Goal: Task Accomplishment & Management: Use online tool/utility

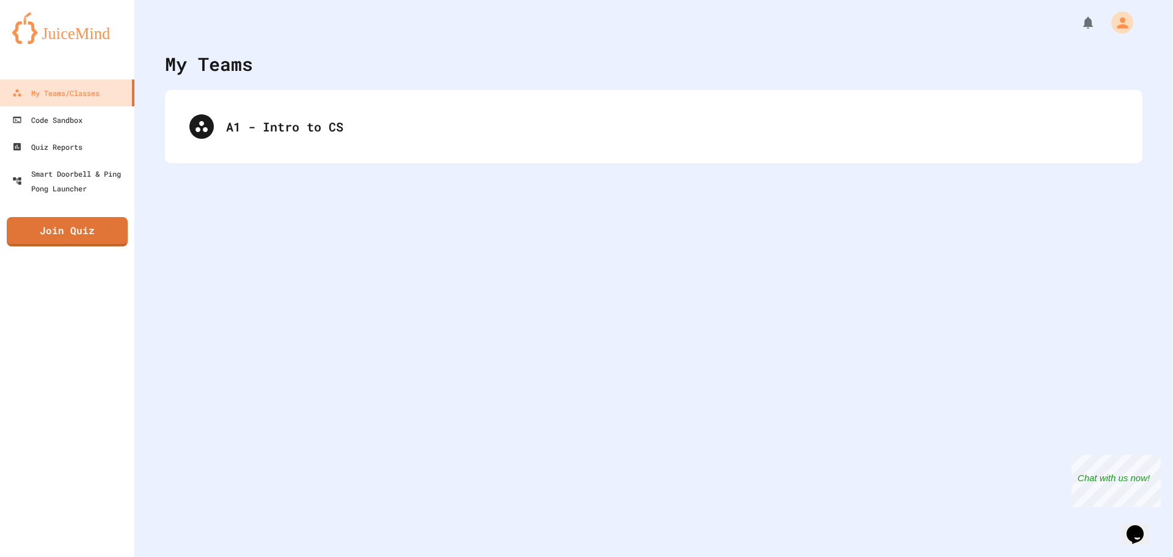
drag, startPoint x: 1025, startPoint y: 0, endPoint x: 540, endPoint y: 2, distance: 485.1
click at [566, 12] on div at bounding box center [653, 18] width 1039 height 37
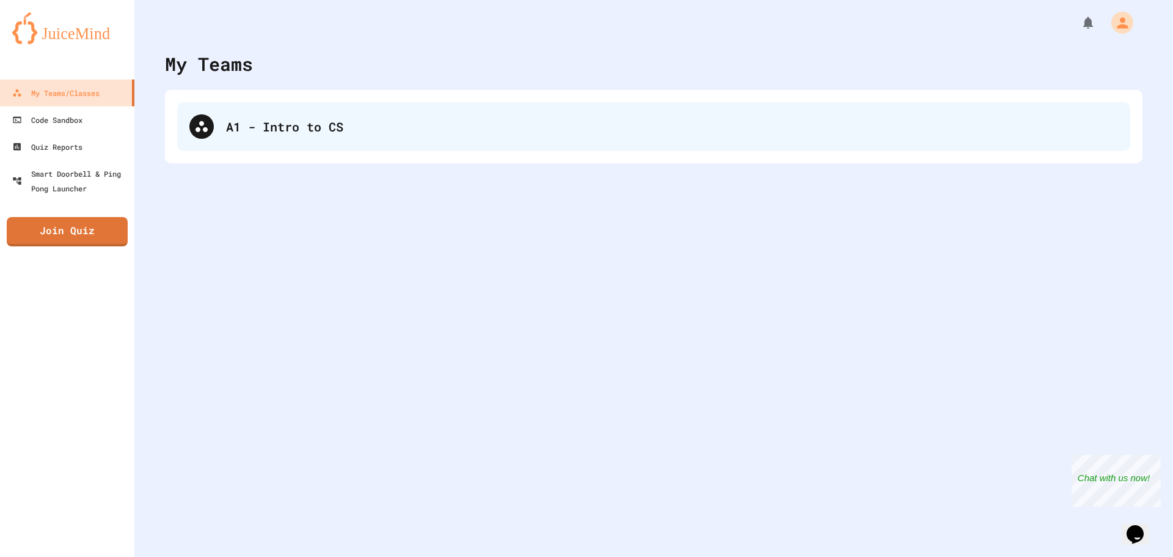
click at [223, 136] on div "A1 - Intro to CS" at bounding box center [653, 126] width 953 height 49
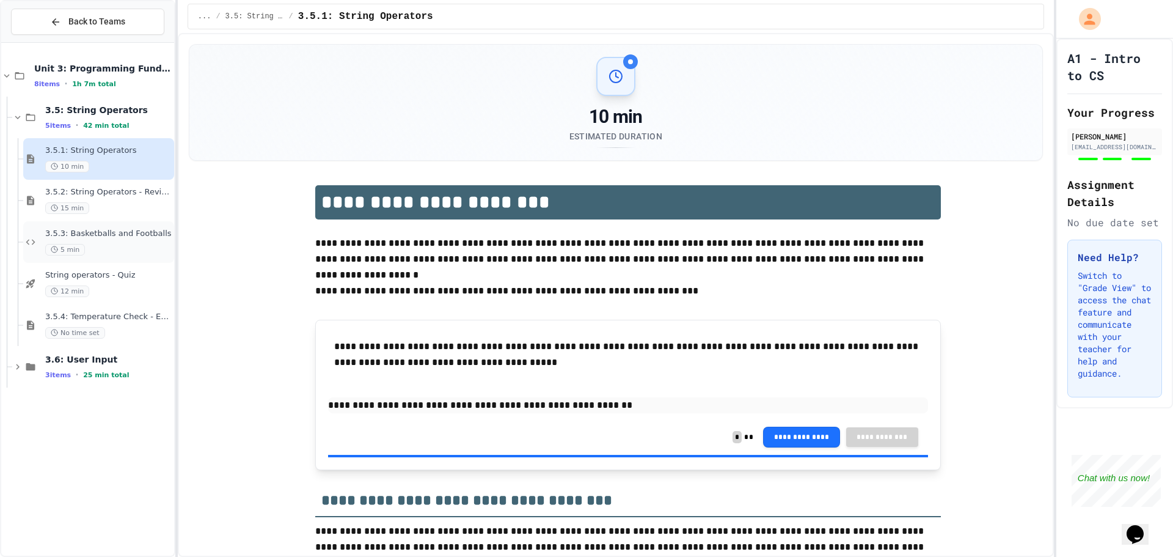
click at [114, 255] on div "5 min" at bounding box center [108, 250] width 126 height 12
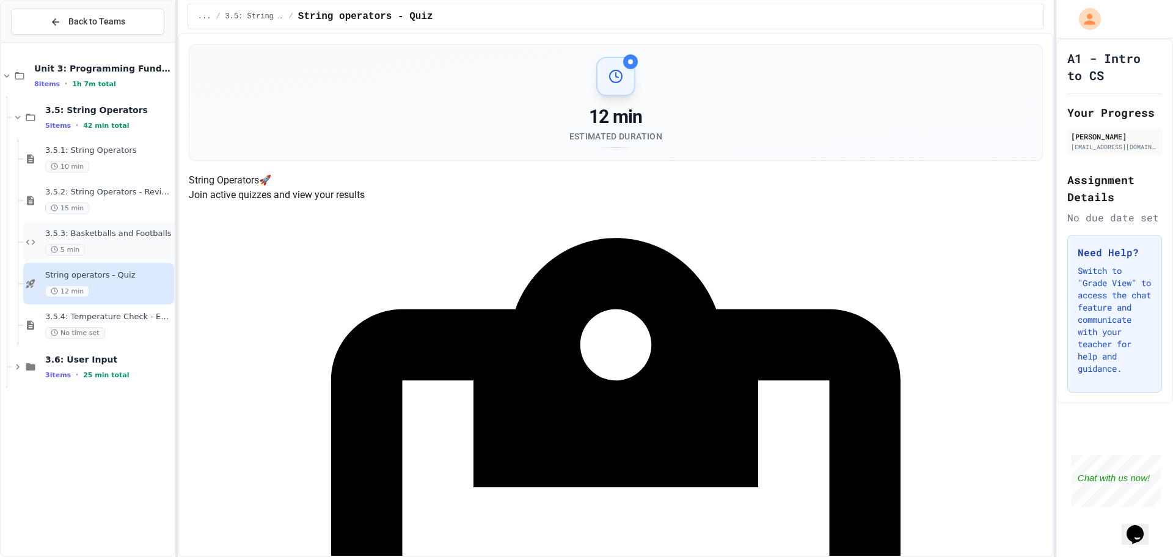
click at [101, 231] on span "3.5.3: Basketballs and Footballs" at bounding box center [108, 234] width 126 height 10
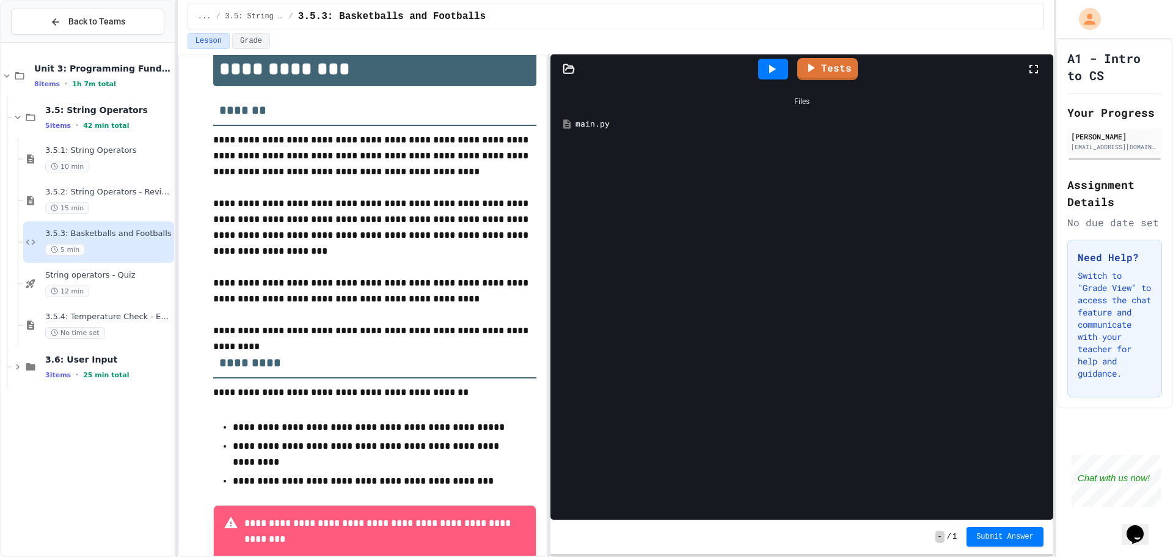
scroll to position [156, 0]
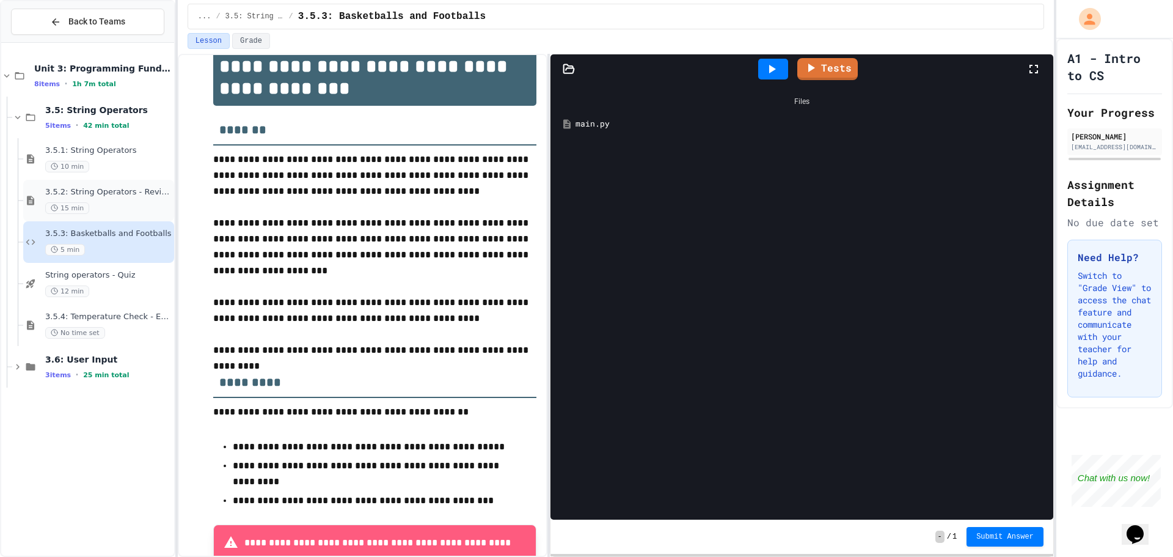
click at [89, 191] on span "3.5.2: String Operators - Review" at bounding box center [108, 192] width 126 height 10
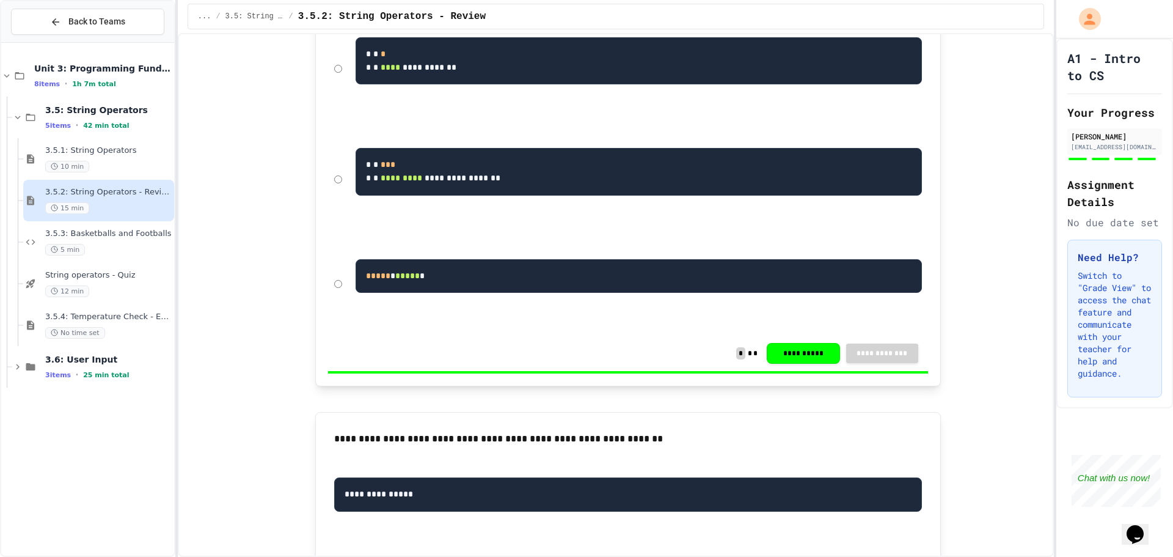
scroll to position [489, 0]
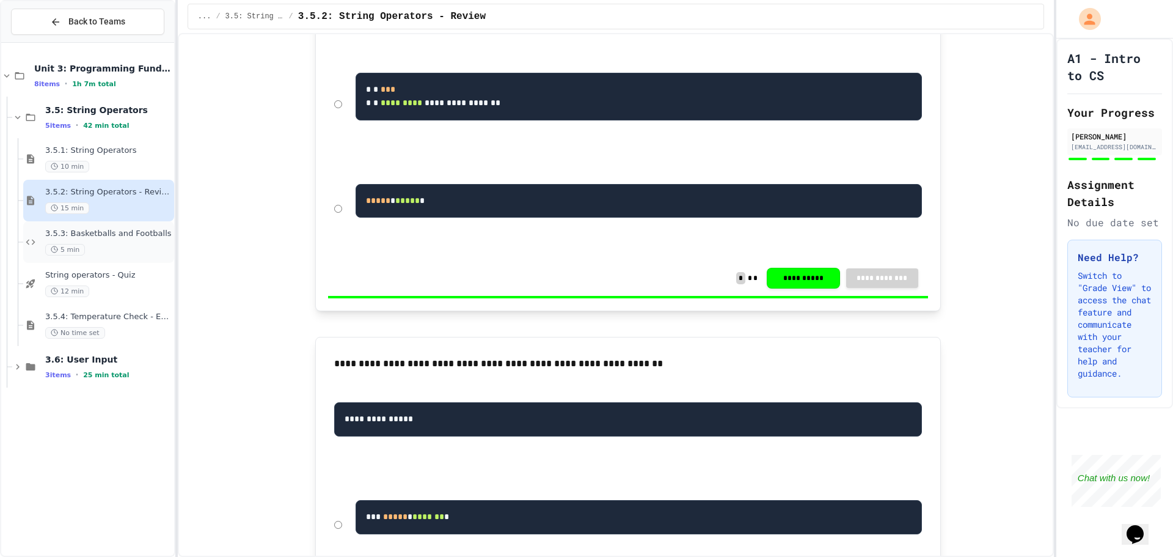
click at [126, 248] on div "5 min" at bounding box center [108, 250] width 126 height 12
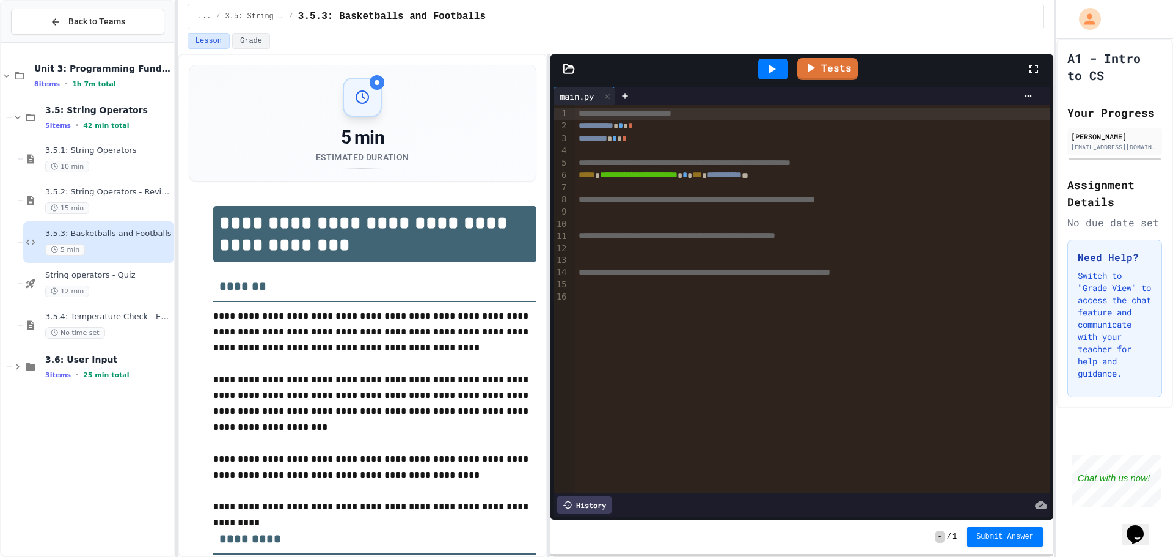
click at [654, 224] on div at bounding box center [812, 224] width 475 height 12
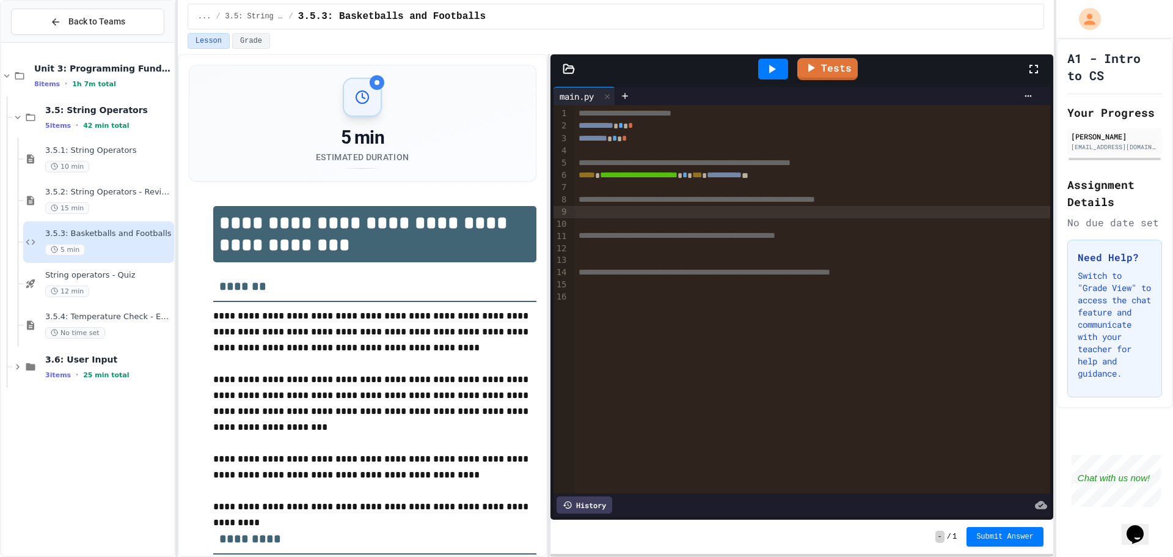
click at [658, 214] on div at bounding box center [812, 212] width 475 height 12
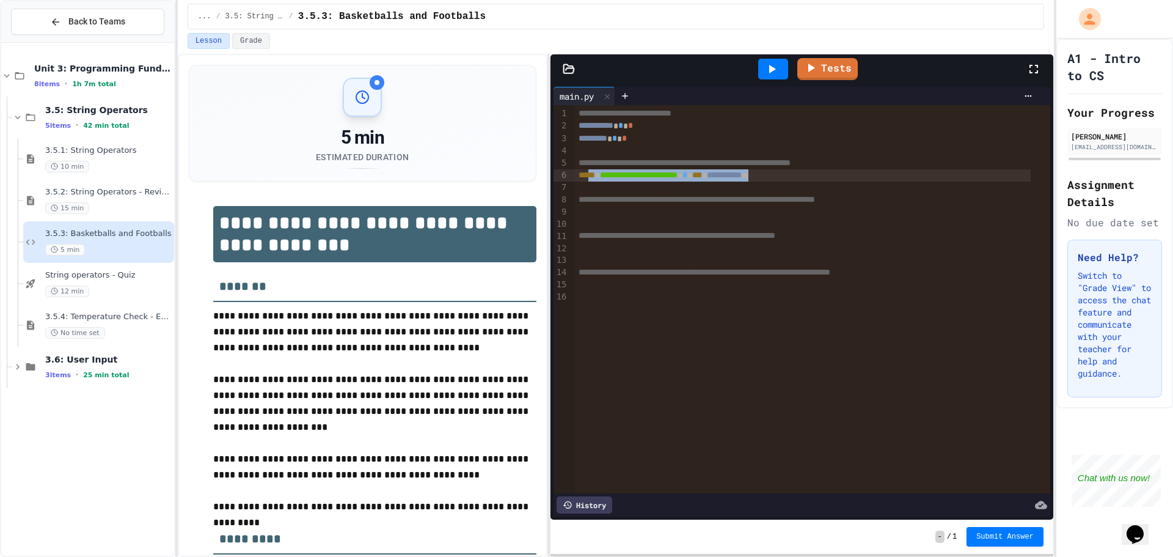
drag, startPoint x: 825, startPoint y: 177, endPoint x: 593, endPoint y: 178, distance: 231.6
click at [593, 178] on div "**********" at bounding box center [803, 175] width 456 height 12
click at [812, 175] on div "**********" at bounding box center [803, 175] width 456 height 12
drag, startPoint x: 818, startPoint y: 174, endPoint x: 574, endPoint y: 175, distance: 244.4
click at [575, 175] on div "**********" at bounding box center [803, 175] width 456 height 12
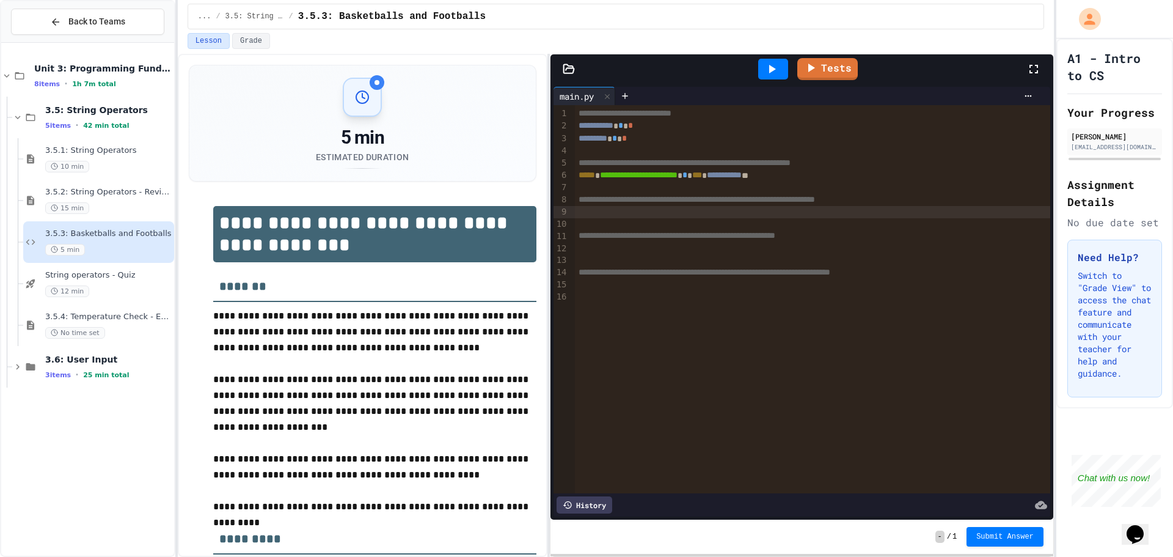
click at [609, 210] on div at bounding box center [812, 212] width 475 height 12
drag, startPoint x: 811, startPoint y: 211, endPoint x: 722, endPoint y: 213, distance: 89.2
click at [722, 213] on div "**********" at bounding box center [803, 212] width 456 height 12
click at [678, 213] on span "**********" at bounding box center [639, 211] width 78 height 9
click at [816, 76] on link "Tests" at bounding box center [827, 67] width 60 height 23
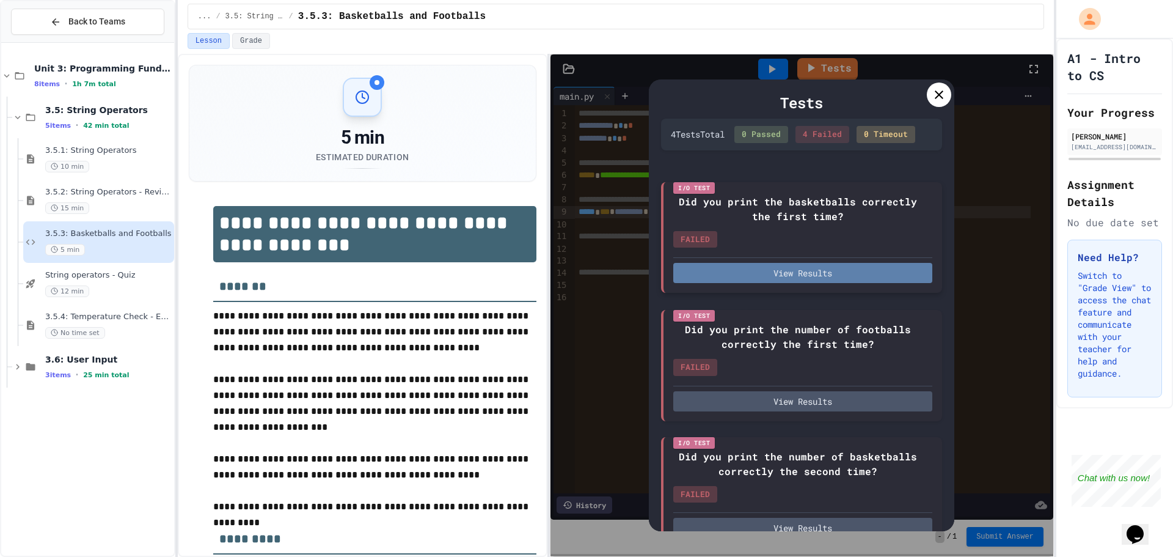
click at [778, 283] on button "View Results" at bounding box center [802, 273] width 259 height 20
click at [926, 106] on div "Tests" at bounding box center [801, 103] width 281 height 22
click at [932, 103] on div at bounding box center [939, 94] width 24 height 24
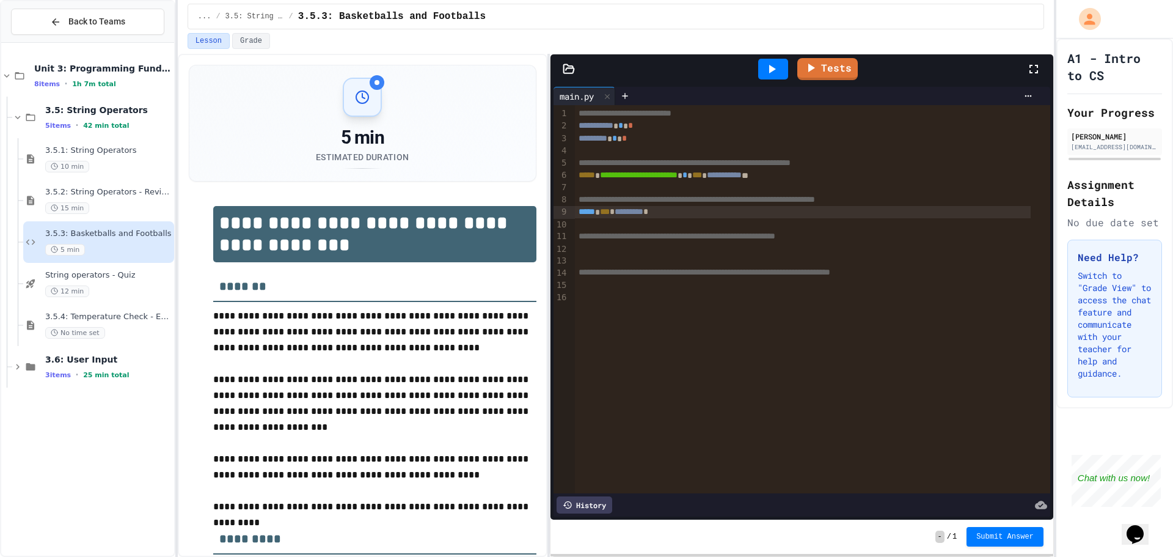
click at [767, 75] on icon at bounding box center [771, 69] width 15 height 15
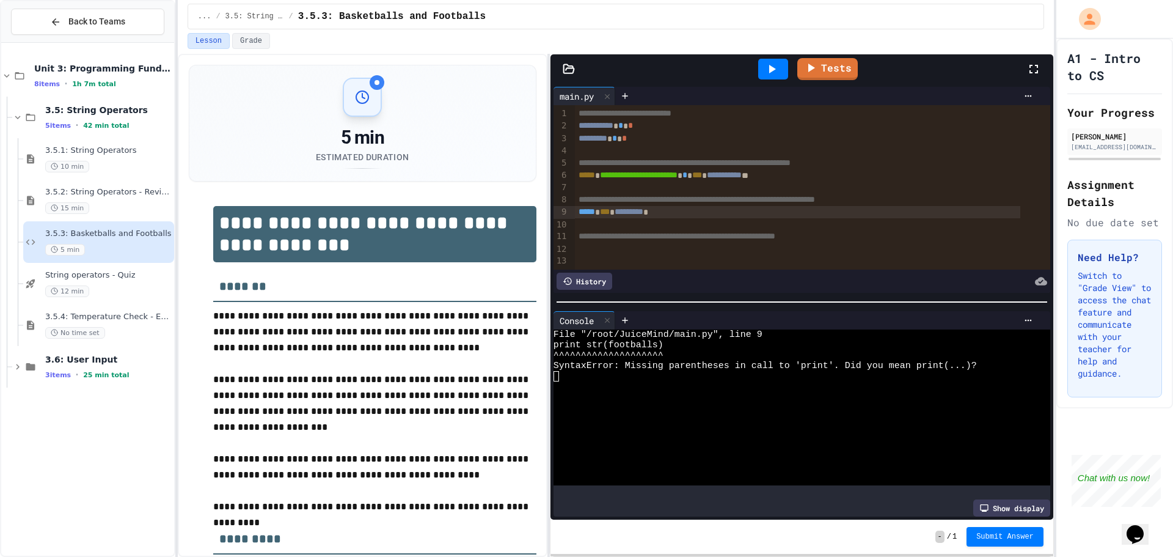
click at [604, 211] on div "***** *** * ********* *" at bounding box center [797, 212] width 445 height 12
click at [769, 65] on icon at bounding box center [771, 69] width 15 height 15
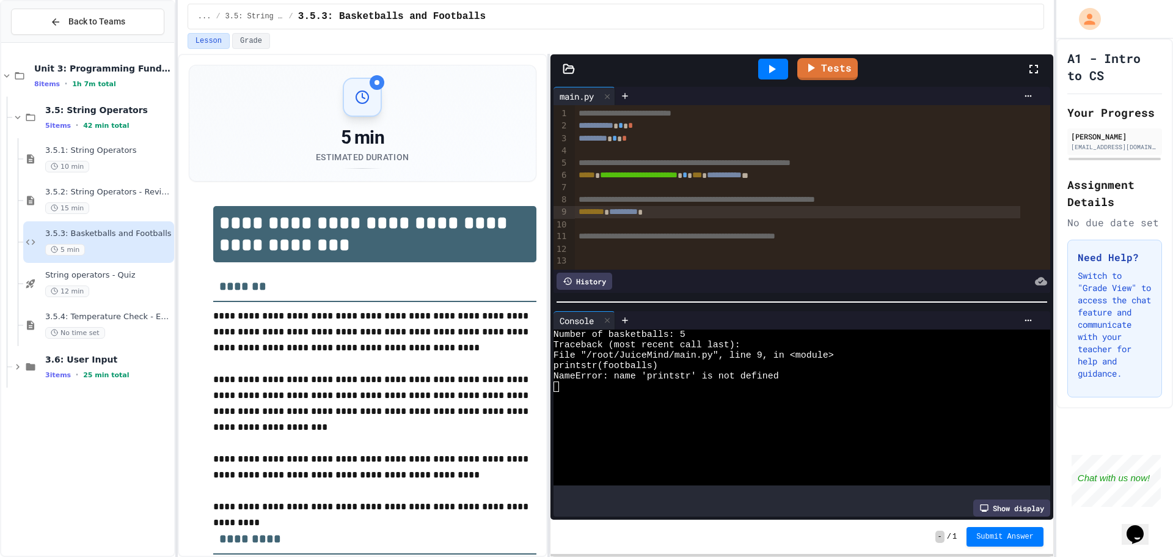
click at [601, 211] on span "********" at bounding box center [592, 211] width 26 height 9
click at [152, 185] on div "3.5.2: String Operators - Review 15 min" at bounding box center [98, 201] width 151 height 42
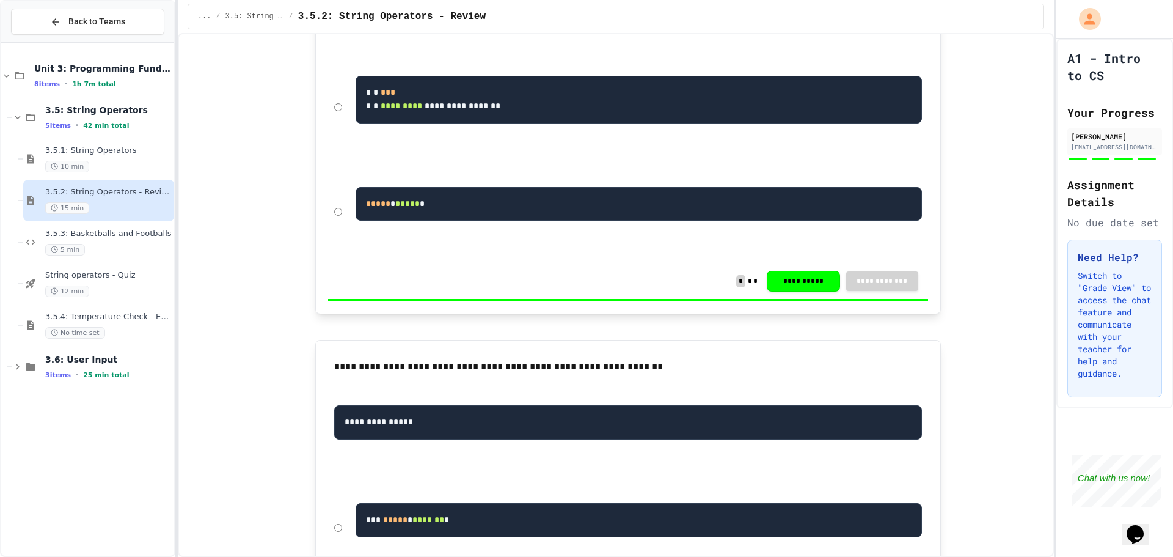
scroll to position [489, 0]
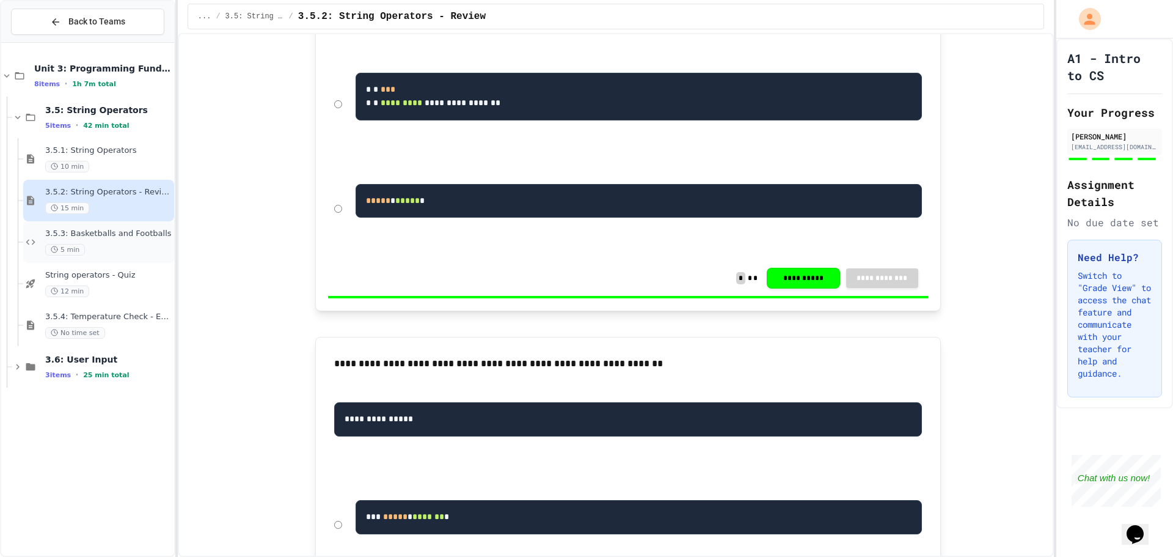
click at [137, 226] on div "3.5.3: Basketballs and Footballs 5 min" at bounding box center [98, 242] width 151 height 42
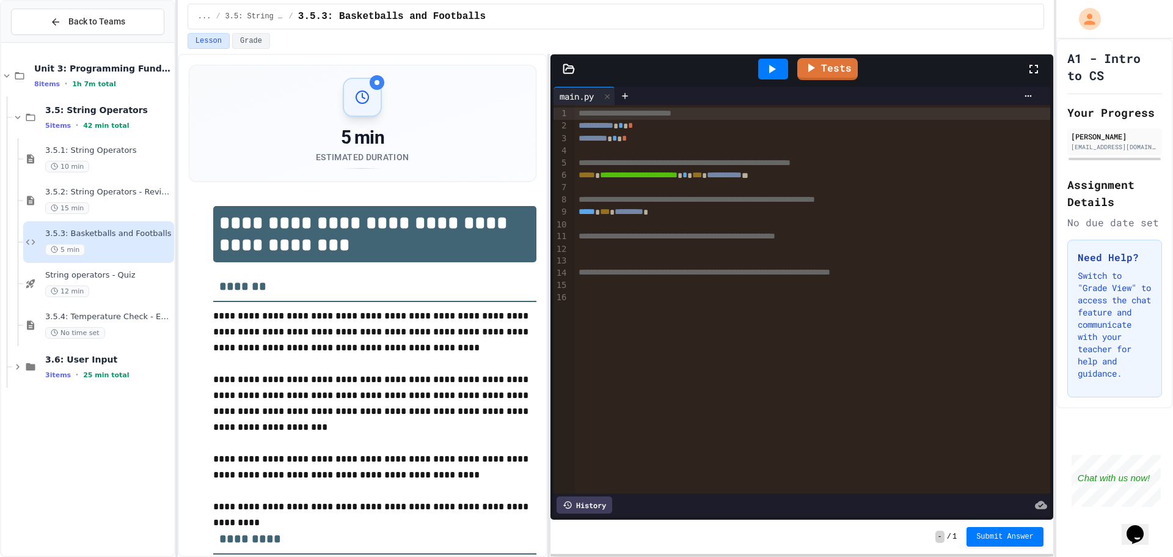
click at [621, 213] on div "***** *** * ********* *" at bounding box center [803, 212] width 456 height 12
click at [605, 213] on div "***** *** * ********* *" at bounding box center [803, 212] width 456 height 12
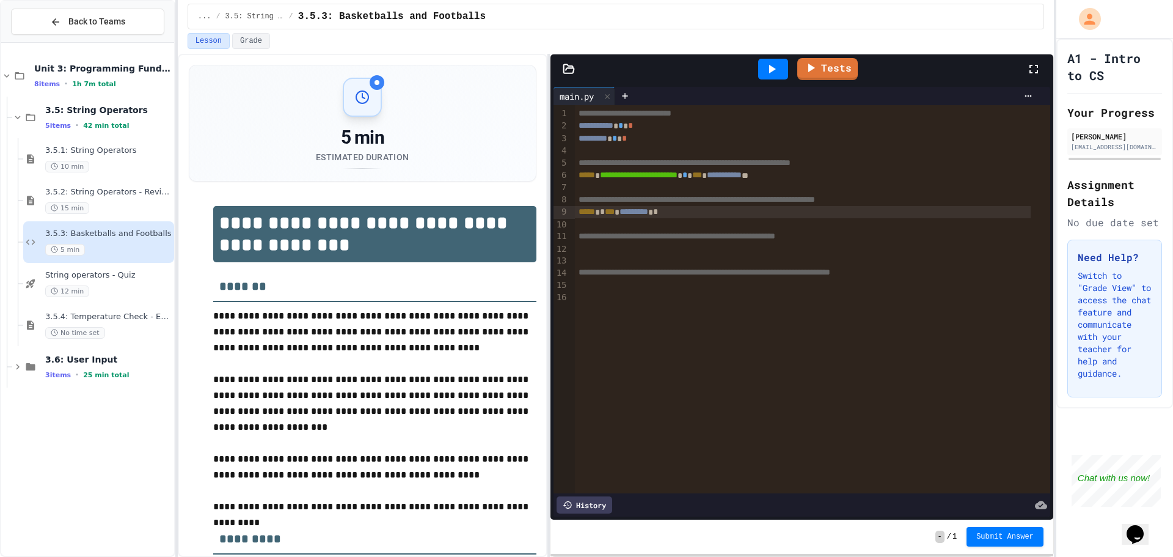
click at [775, 68] on icon at bounding box center [772, 69] width 7 height 9
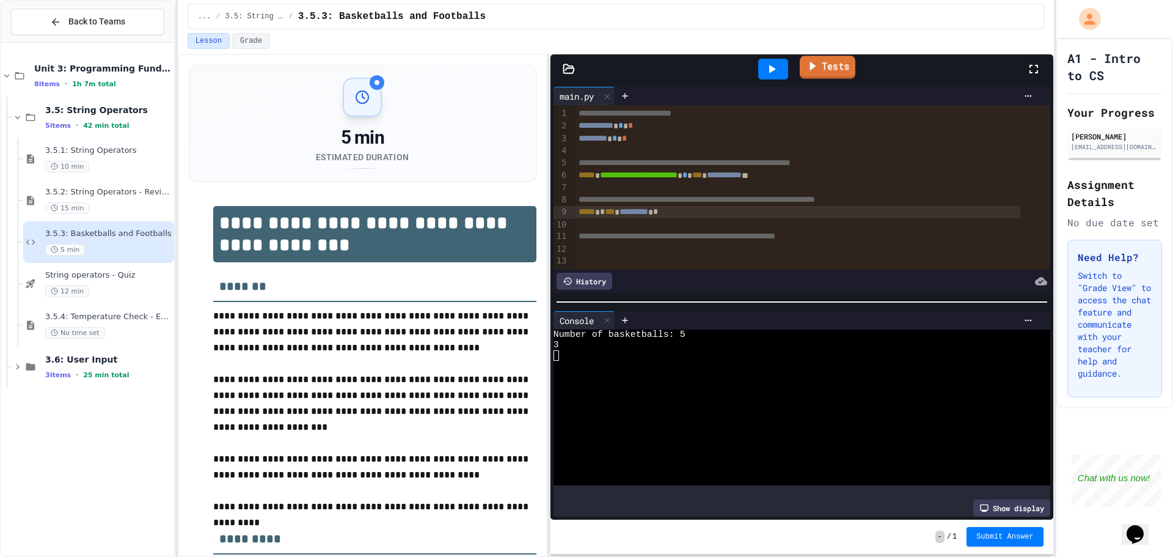
click at [832, 60] on link "Tests" at bounding box center [828, 67] width 56 height 23
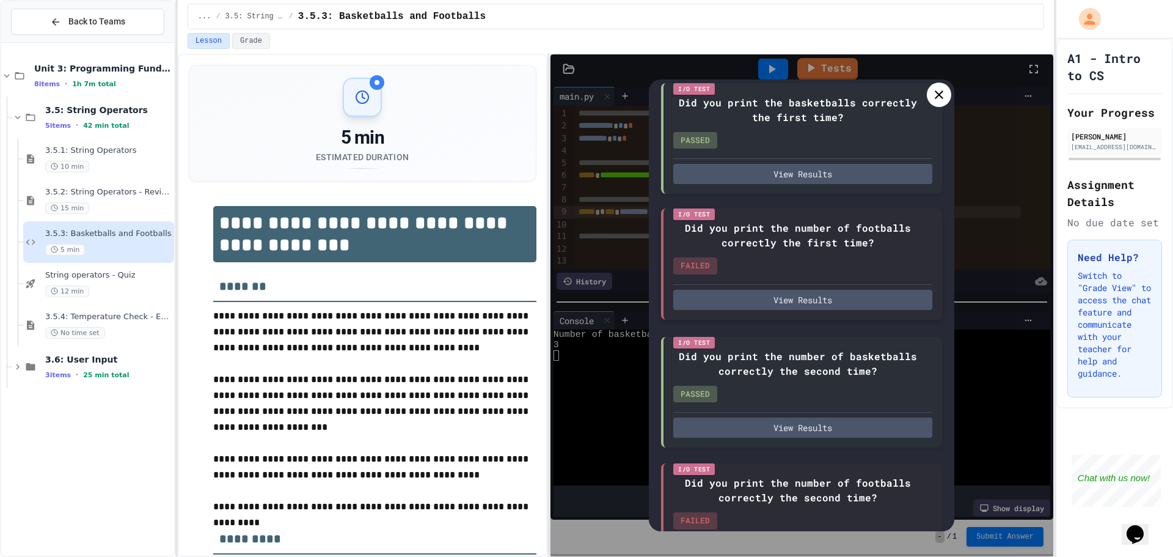
scroll to position [122, 0]
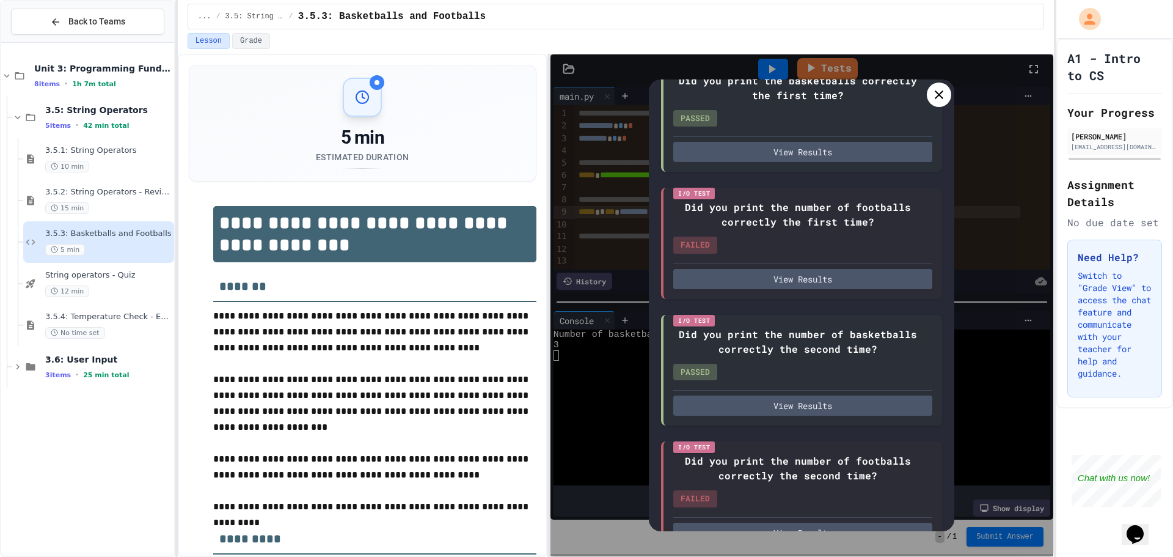
click at [946, 92] on icon at bounding box center [939, 94] width 15 height 15
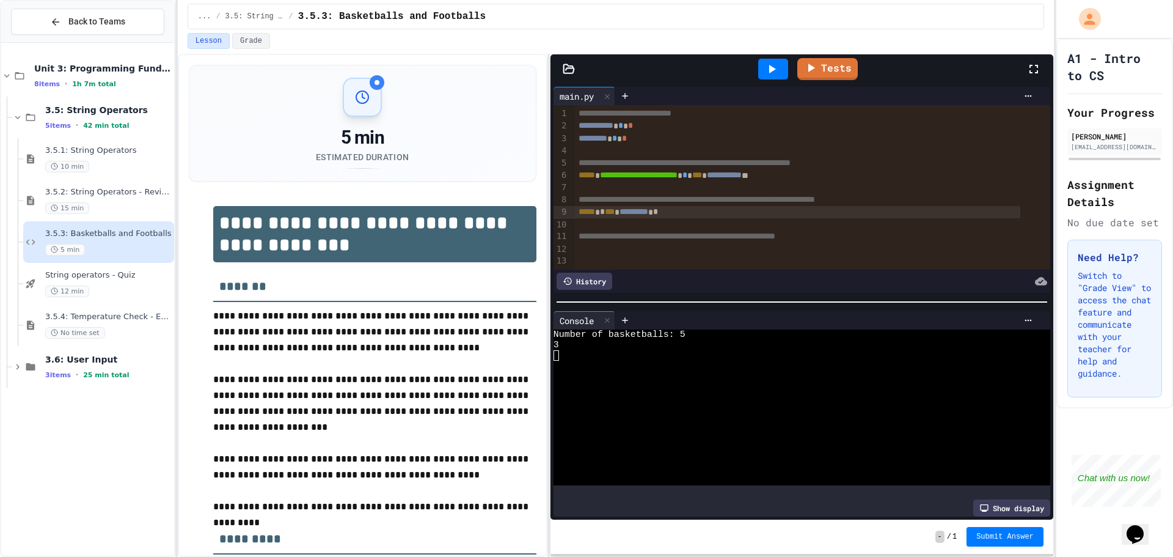
click at [614, 343] on div "3" at bounding box center [790, 345] width 473 height 10
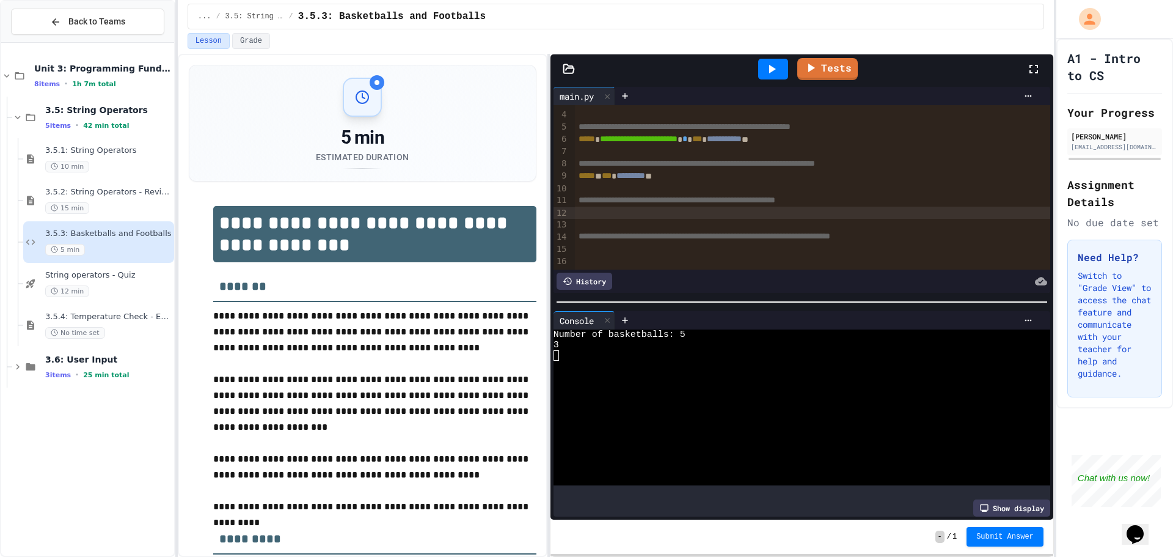
click at [681, 207] on div at bounding box center [812, 213] width 475 height 12
click at [772, 78] on div at bounding box center [773, 69] width 30 height 21
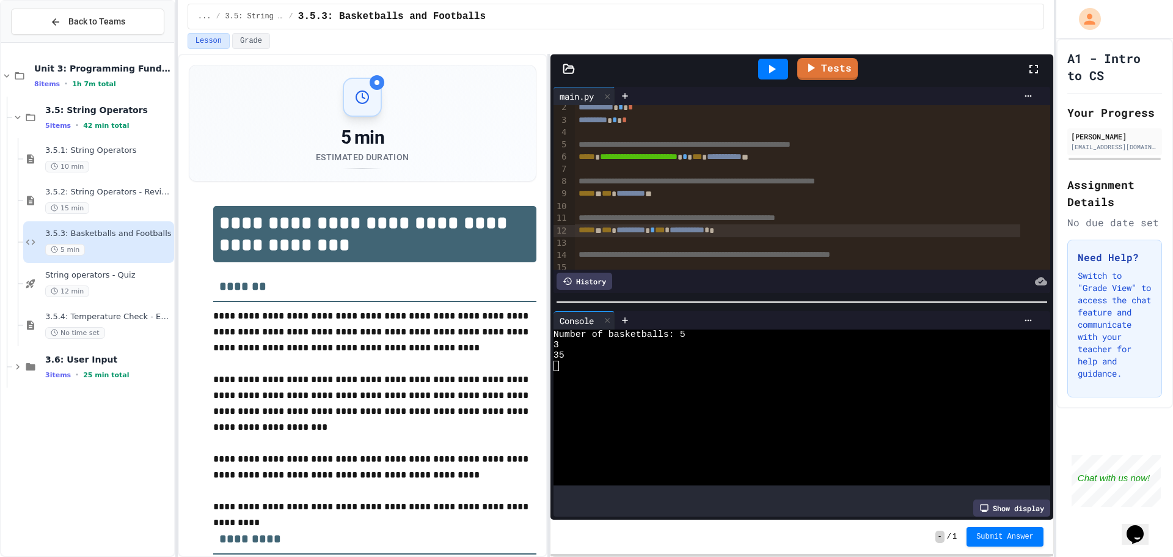
scroll to position [0, 0]
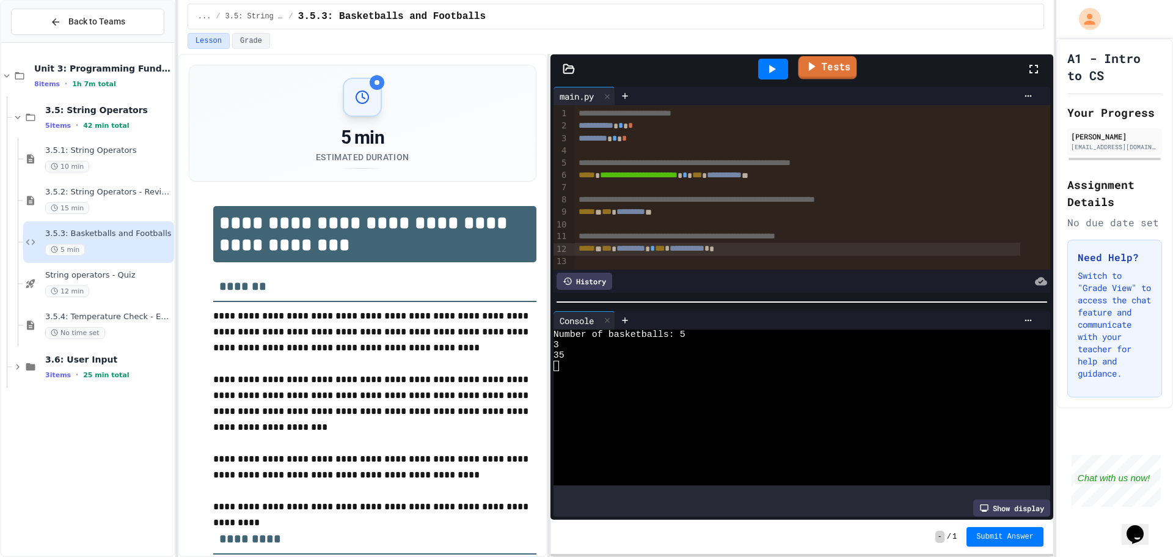
click at [816, 71] on icon at bounding box center [811, 66] width 14 height 15
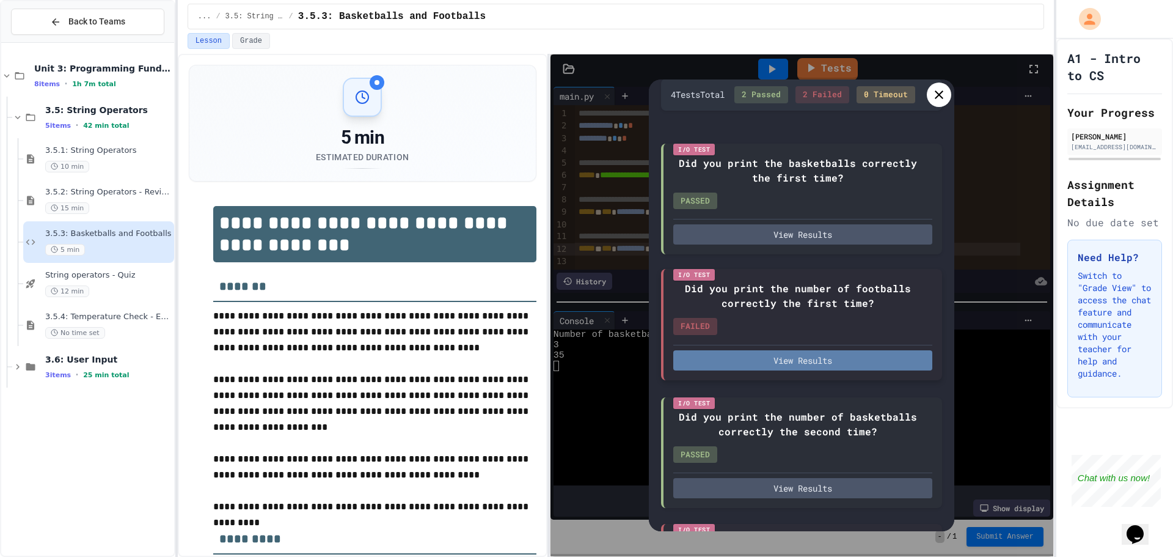
scroll to position [61, 0]
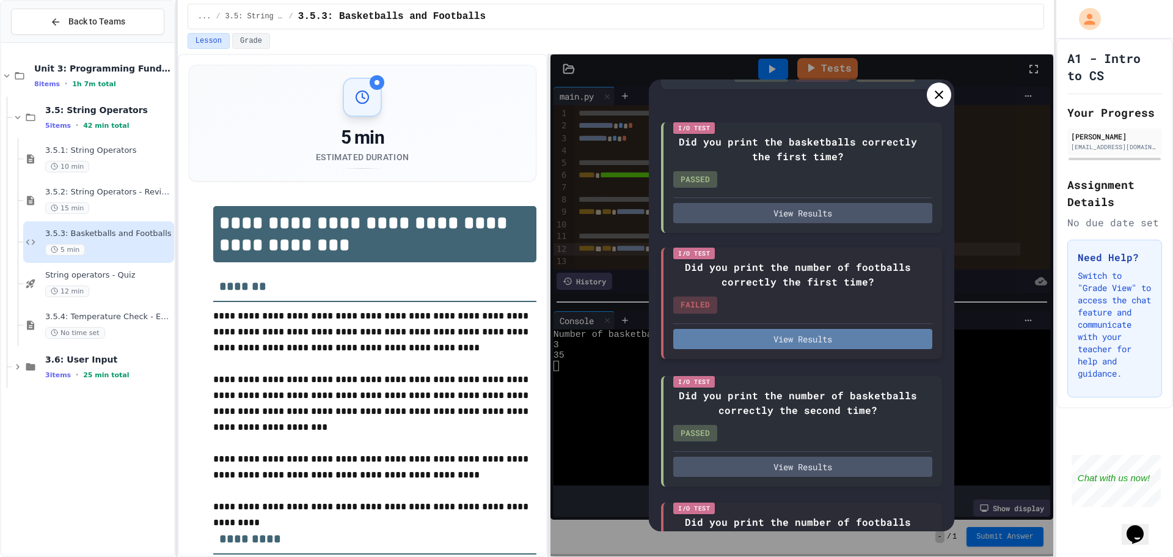
click at [797, 349] on button "View Results" at bounding box center [802, 339] width 259 height 20
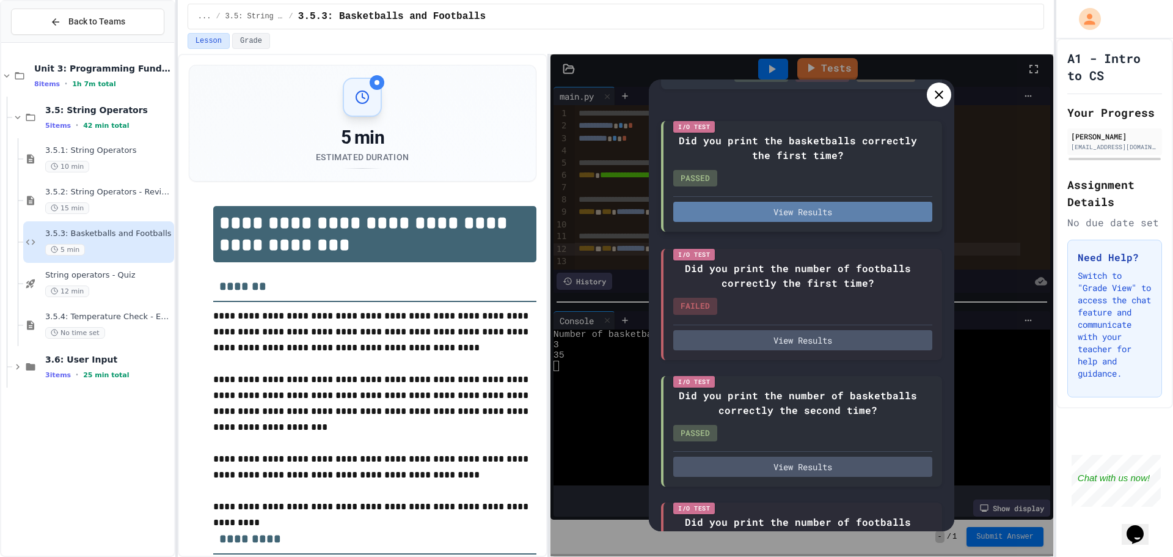
click at [791, 222] on button "View Results" at bounding box center [802, 212] width 259 height 20
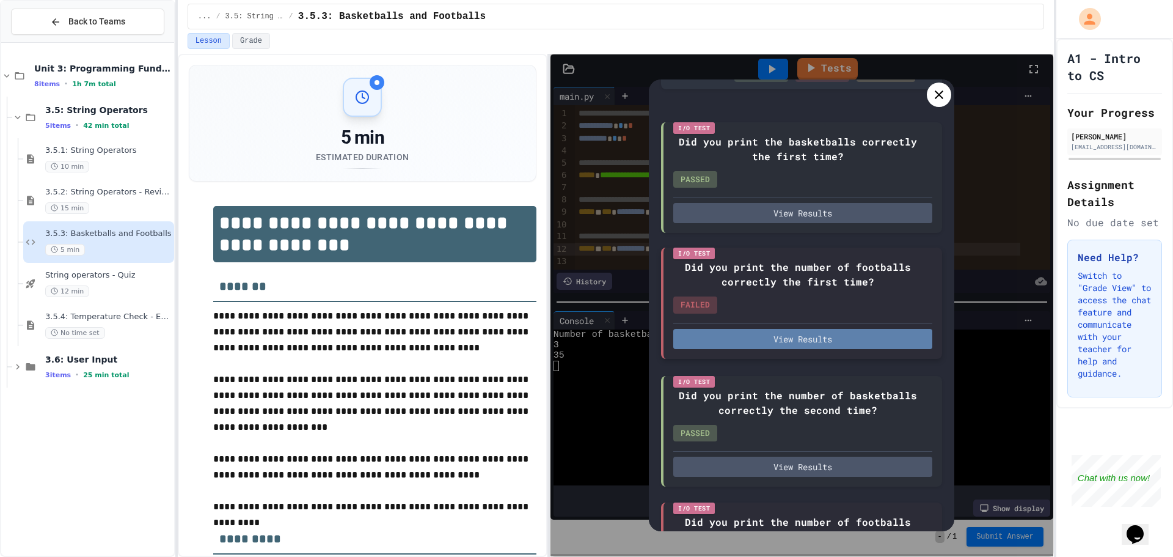
click at [756, 347] on button "View Results" at bounding box center [802, 339] width 259 height 20
click at [937, 104] on div at bounding box center [939, 94] width 24 height 24
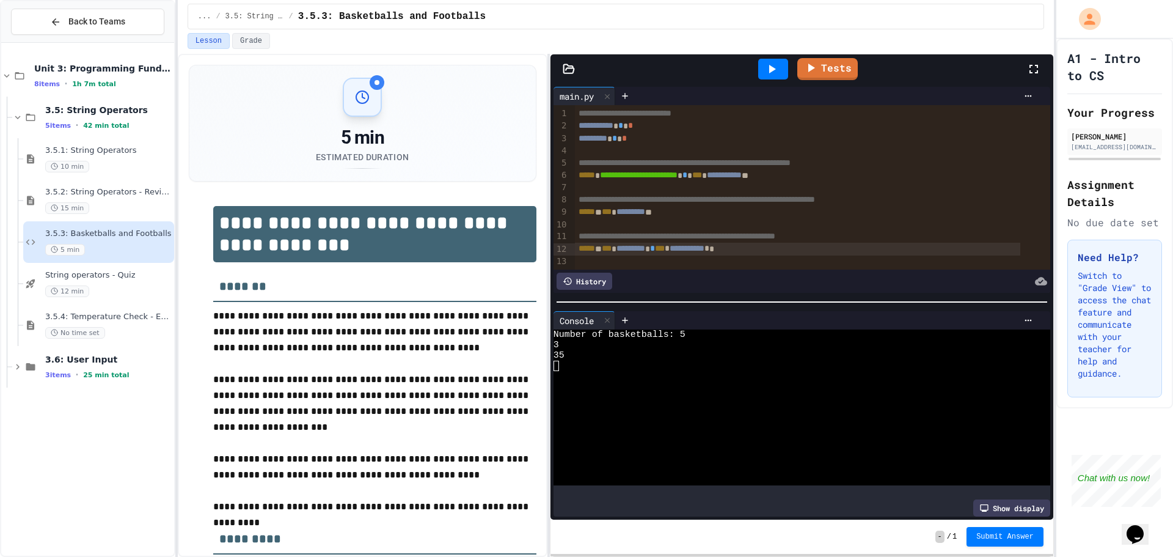
click at [609, 216] on div "***** * *** * ********* **" at bounding box center [797, 212] width 445 height 12
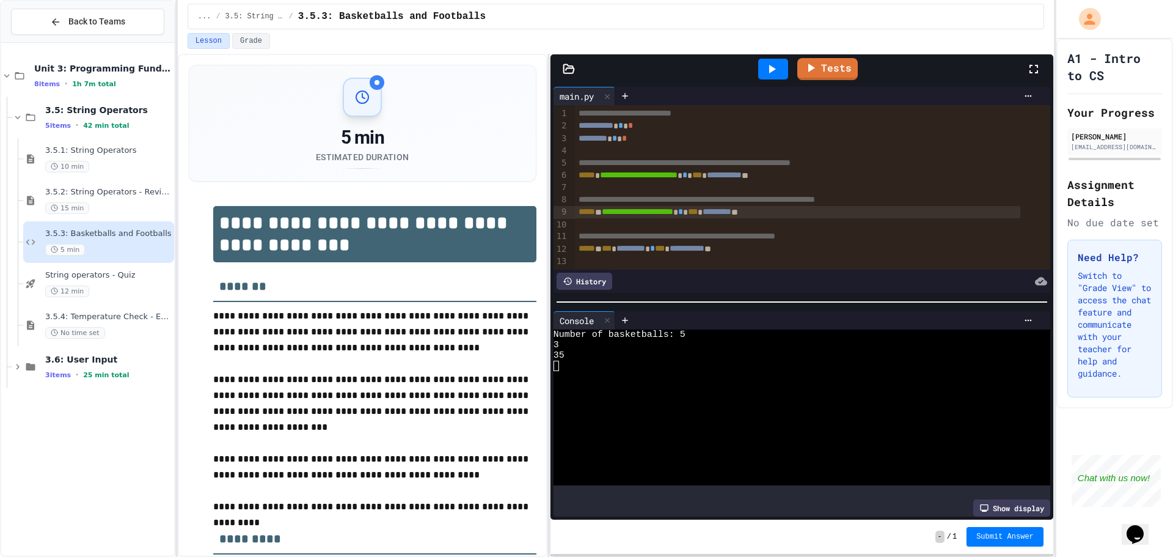
click at [783, 67] on div at bounding box center [773, 69] width 30 height 21
click at [825, 70] on link "Tests" at bounding box center [828, 67] width 60 height 23
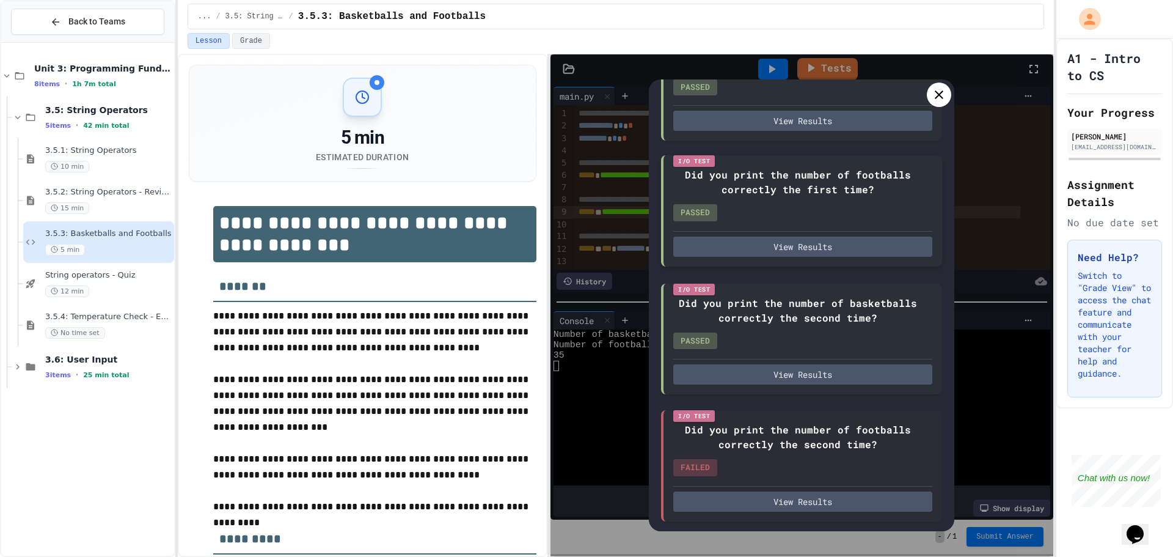
scroll to position [165, 0]
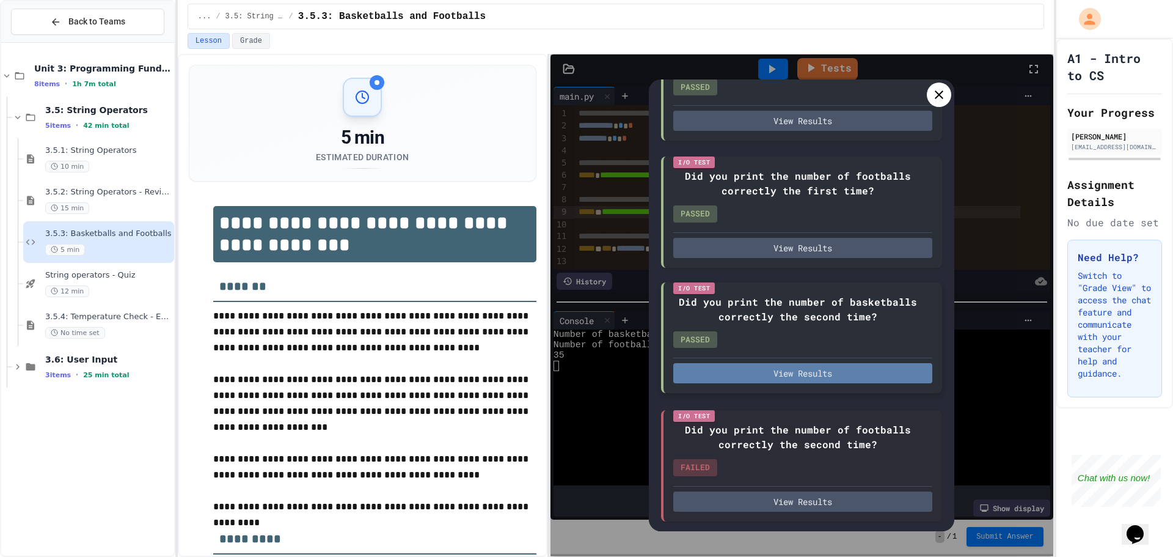
click at [790, 368] on button "View Results" at bounding box center [802, 373] width 259 height 20
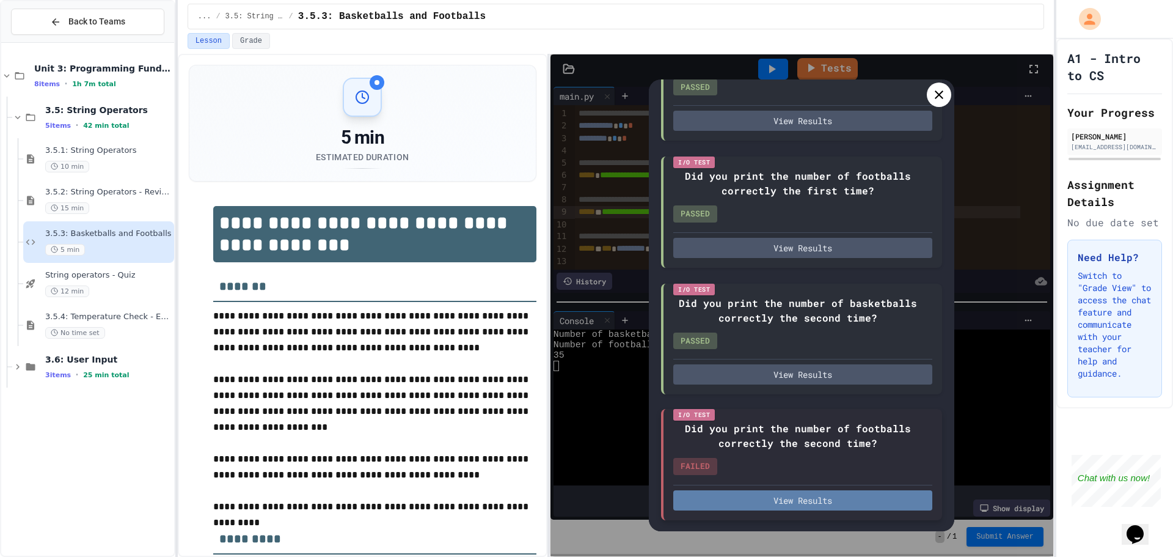
click at [813, 496] on button "View Results" at bounding box center [802, 500] width 259 height 20
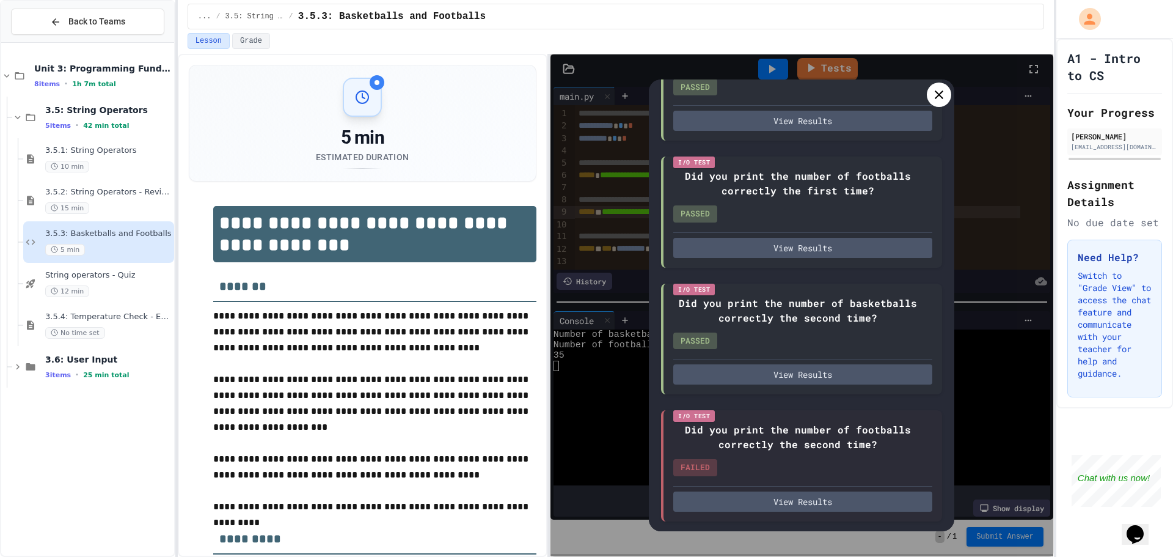
click at [930, 96] on div at bounding box center [939, 94] width 24 height 24
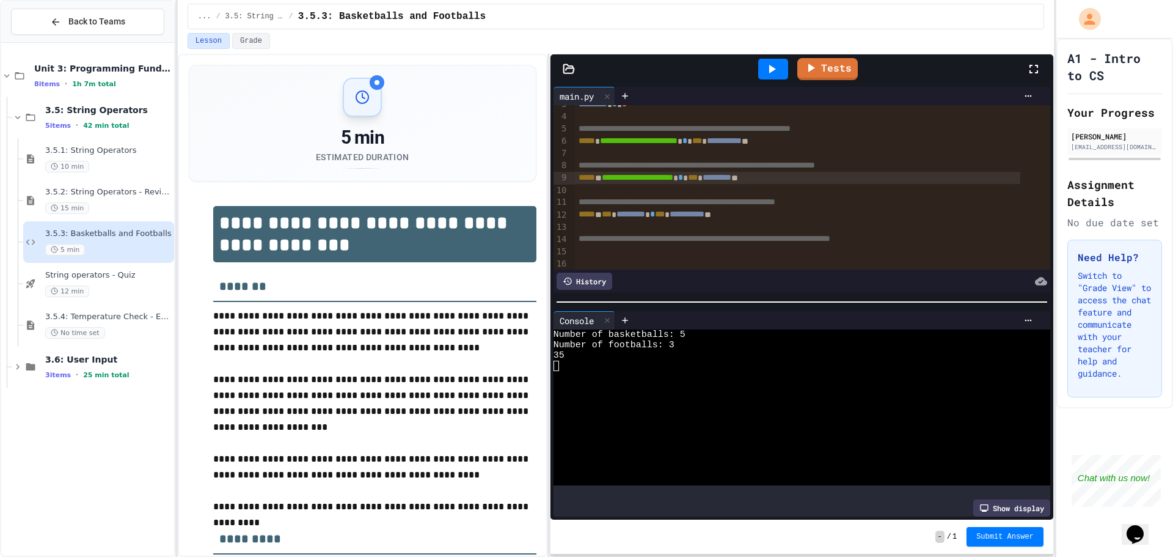
scroll to position [53, 0]
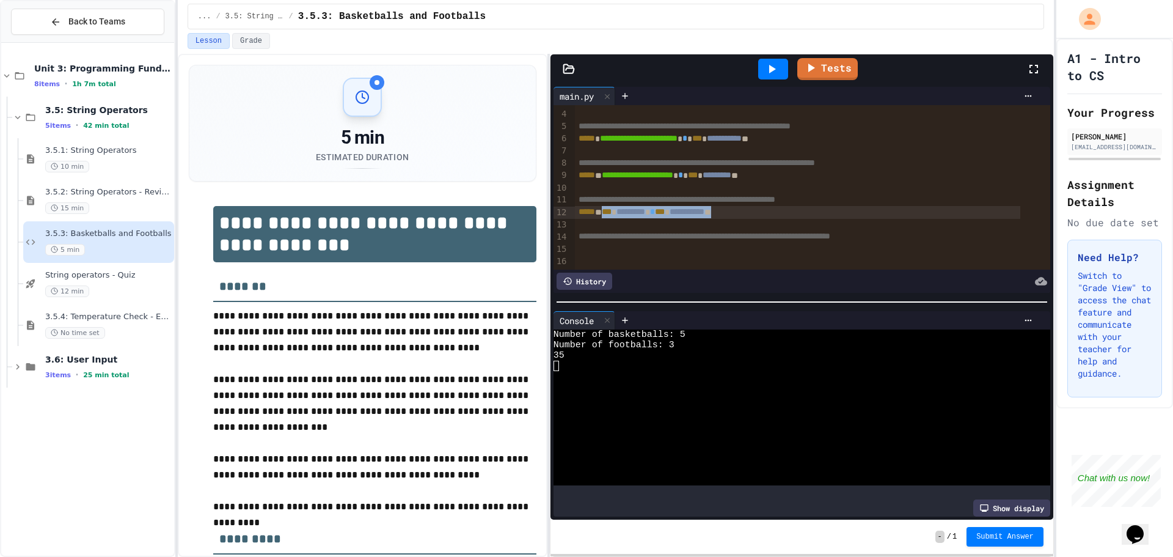
drag, startPoint x: 761, startPoint y: 196, endPoint x: 612, endPoint y: 196, distance: 149.1
click at [612, 206] on div "**********" at bounding box center [797, 212] width 445 height 12
click at [755, 206] on div "**********" at bounding box center [797, 212] width 445 height 12
click at [575, 206] on div "**********" at bounding box center [797, 212] width 445 height 12
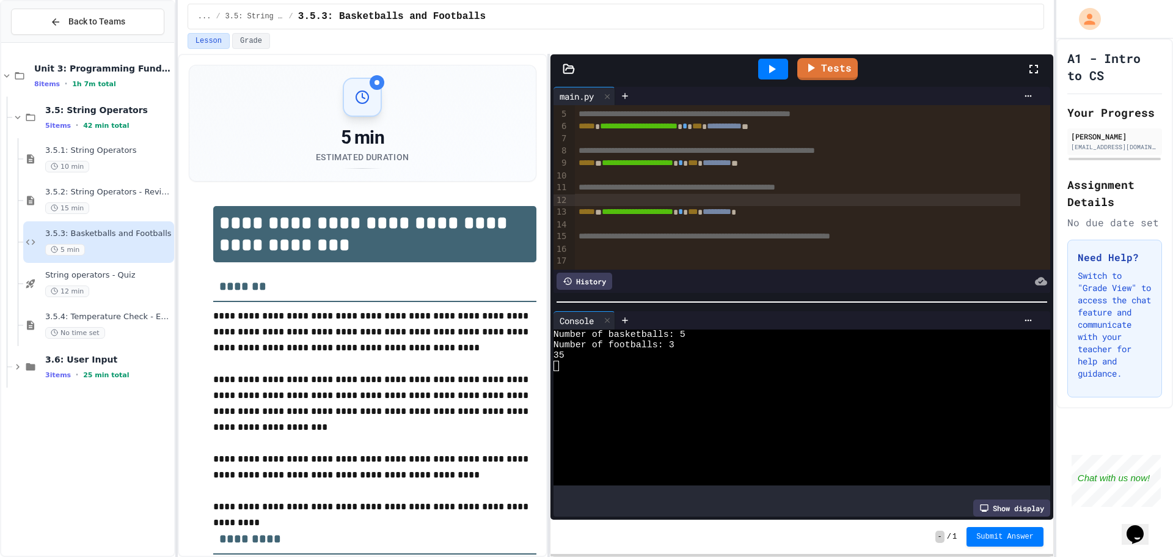
click at [612, 195] on div at bounding box center [797, 200] width 445 height 12
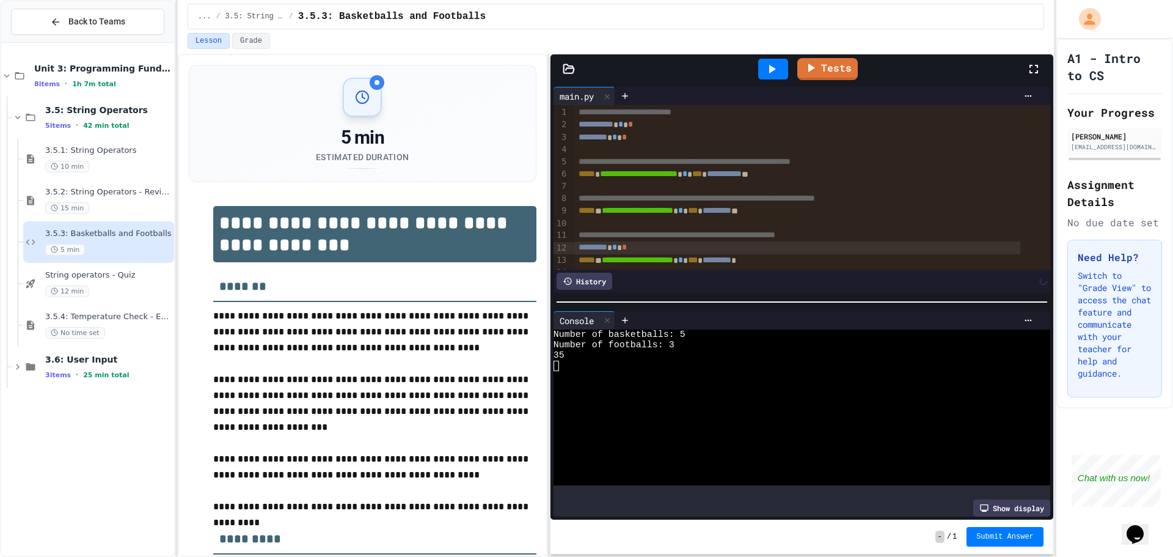
scroll to position [62, 0]
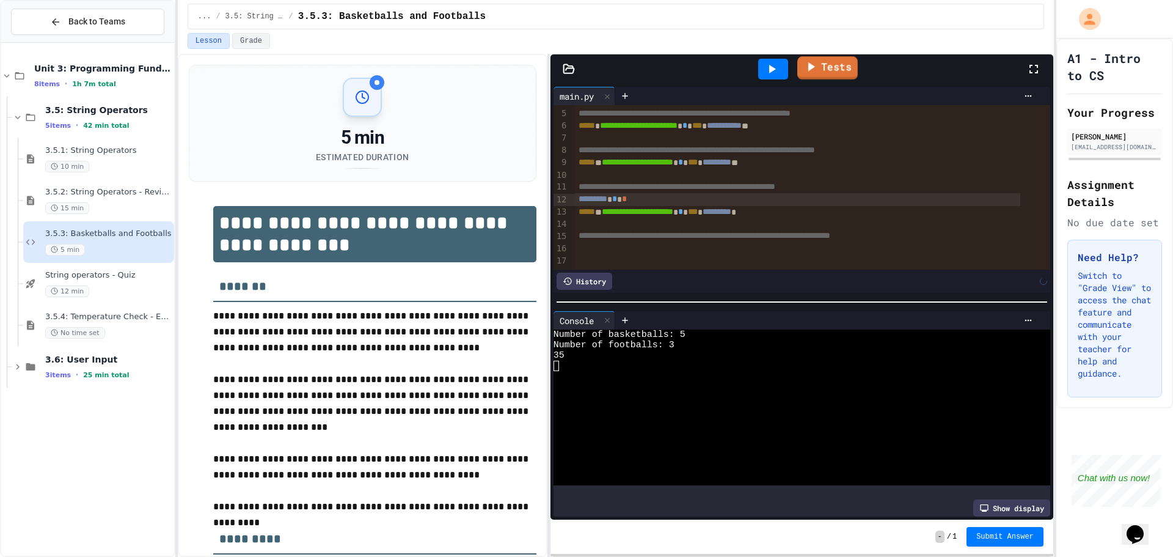
click at [810, 72] on icon at bounding box center [810, 66] width 15 height 15
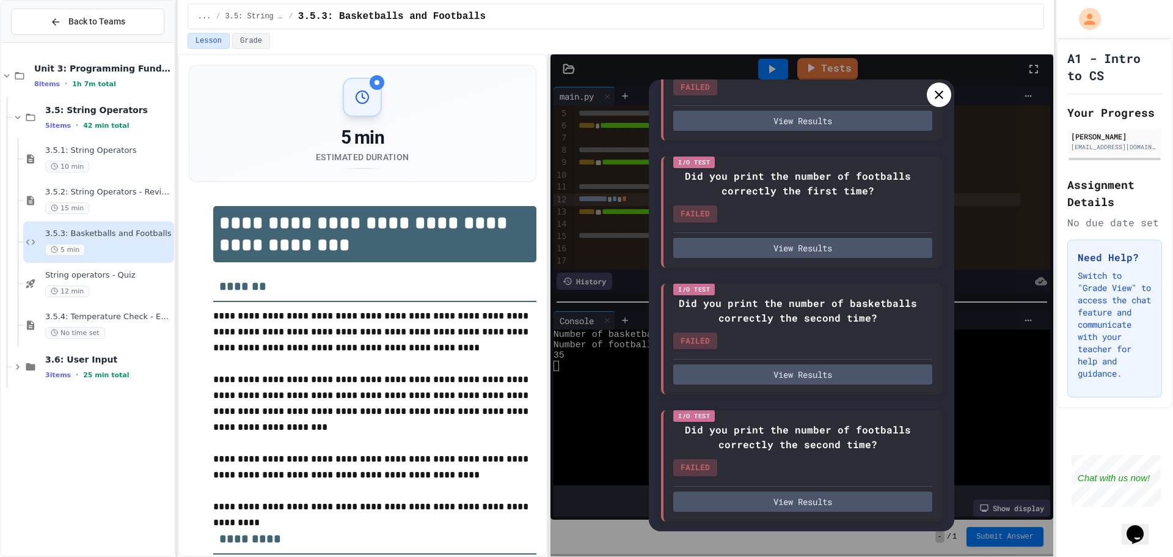
scroll to position [165, 0]
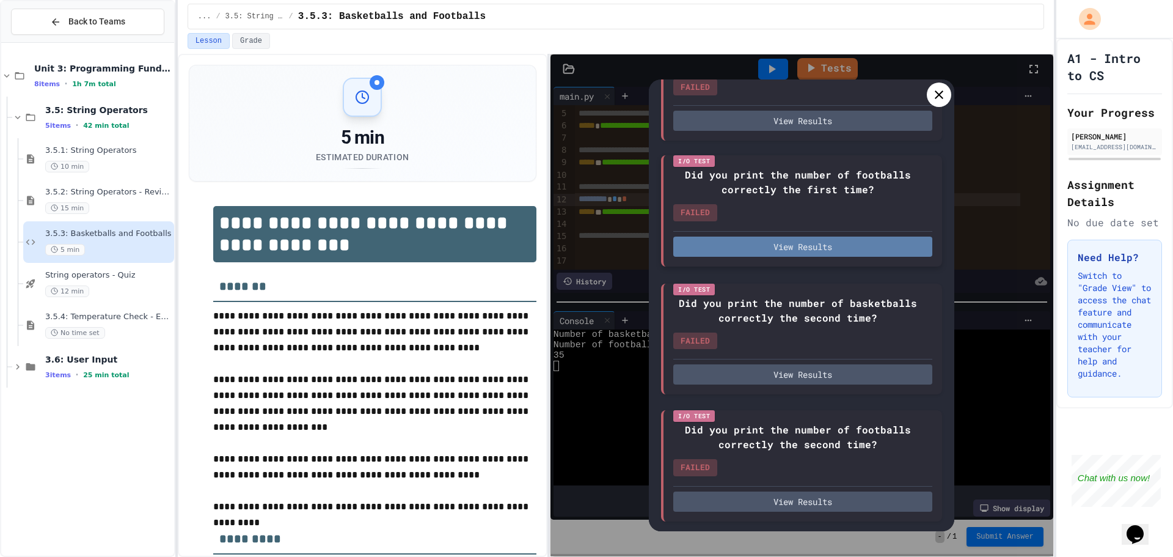
click at [783, 248] on button "View Results" at bounding box center [802, 246] width 259 height 20
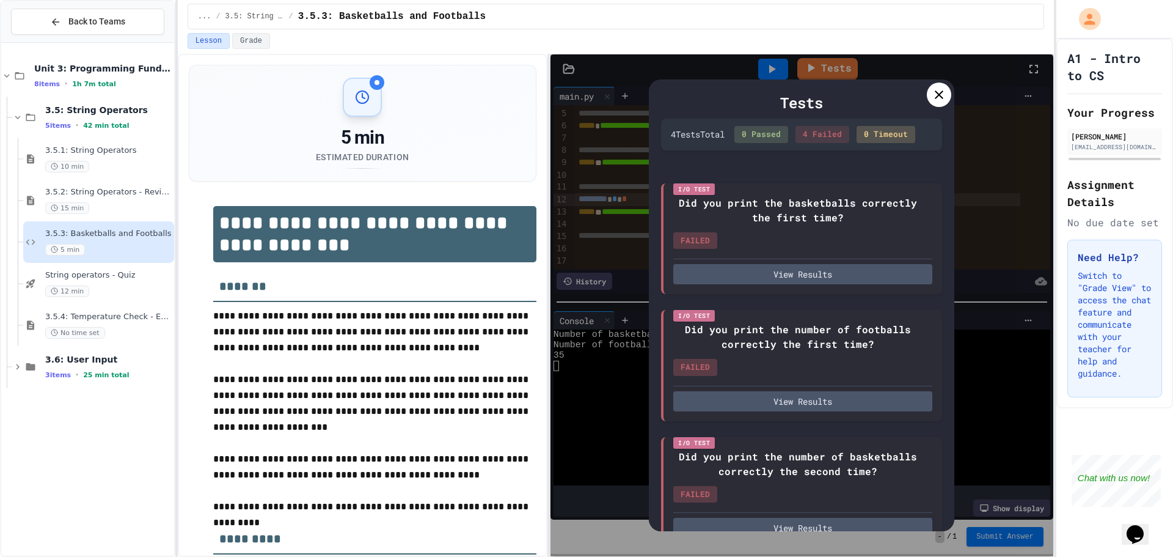
click at [941, 97] on icon at bounding box center [939, 94] width 9 height 9
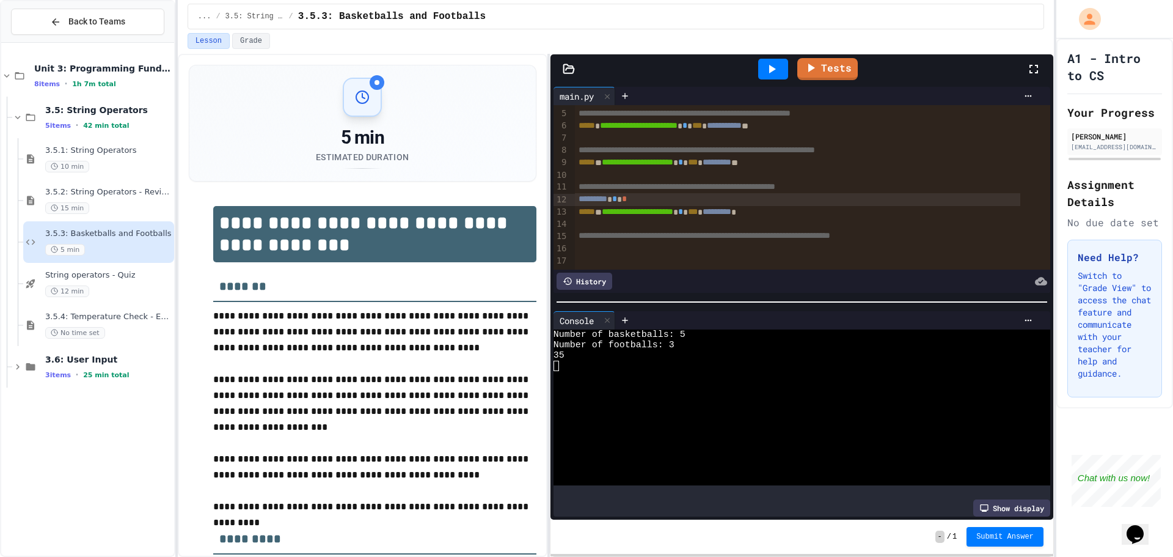
scroll to position [65, 0]
click at [799, 206] on div "**********" at bounding box center [797, 212] width 445 height 12
click at [764, 67] on div at bounding box center [773, 69] width 30 height 21
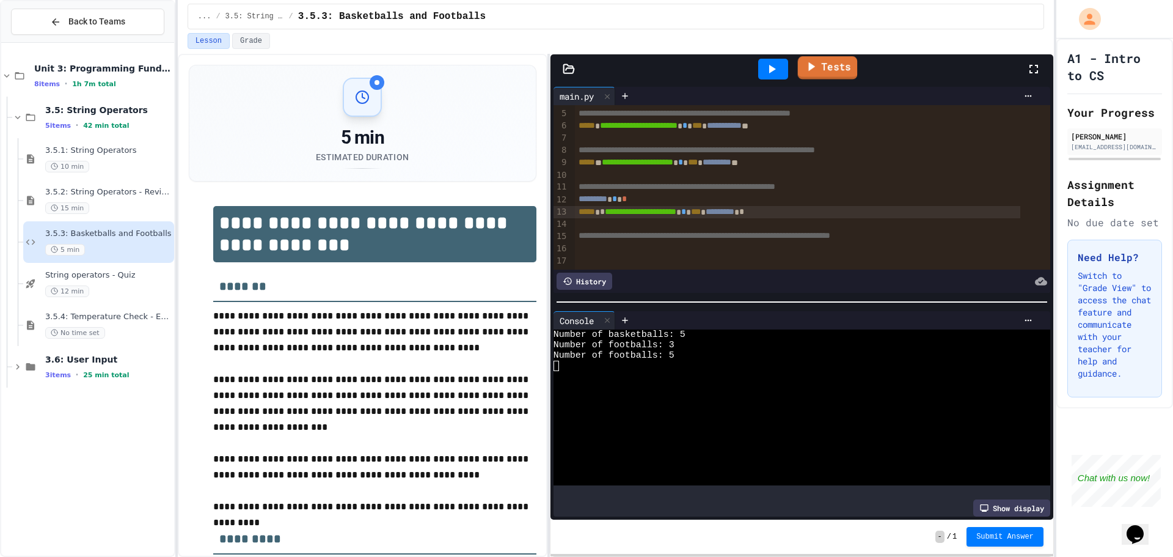
click at [813, 62] on icon at bounding box center [811, 66] width 15 height 15
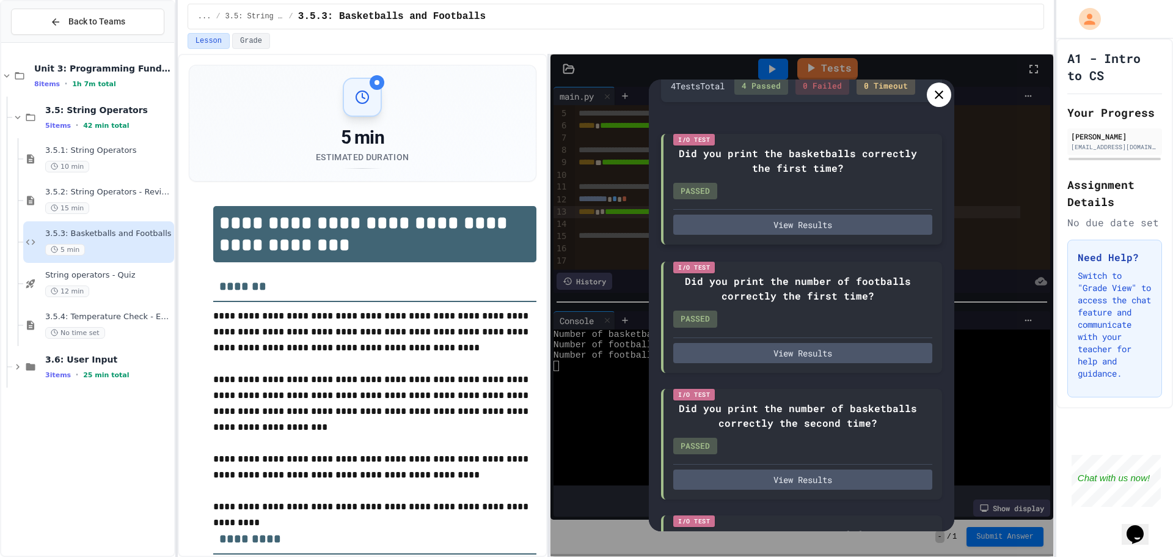
scroll to position [43, 0]
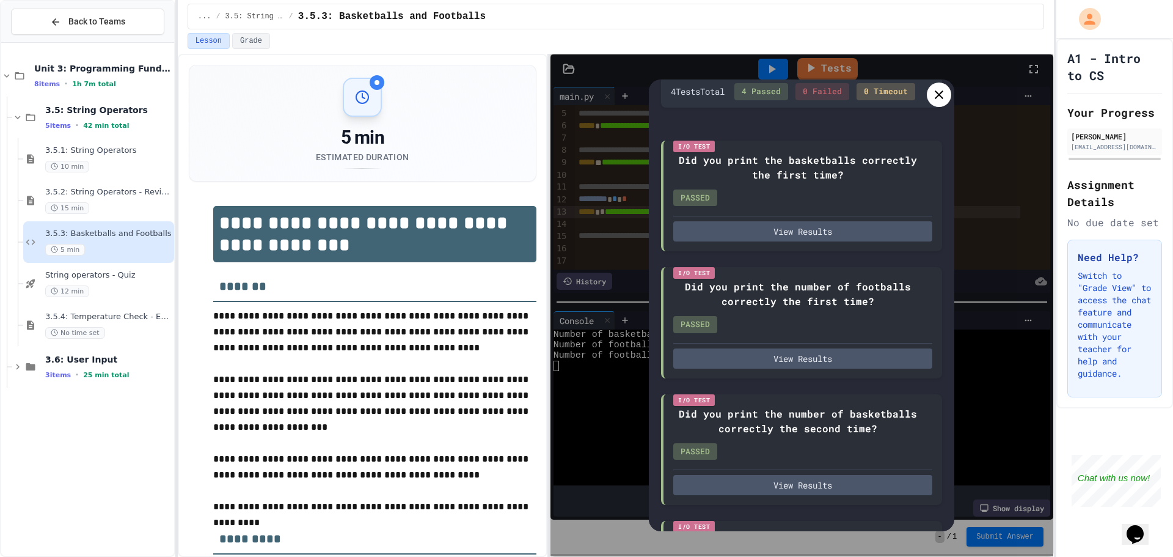
click at [947, 87] on div at bounding box center [939, 94] width 24 height 24
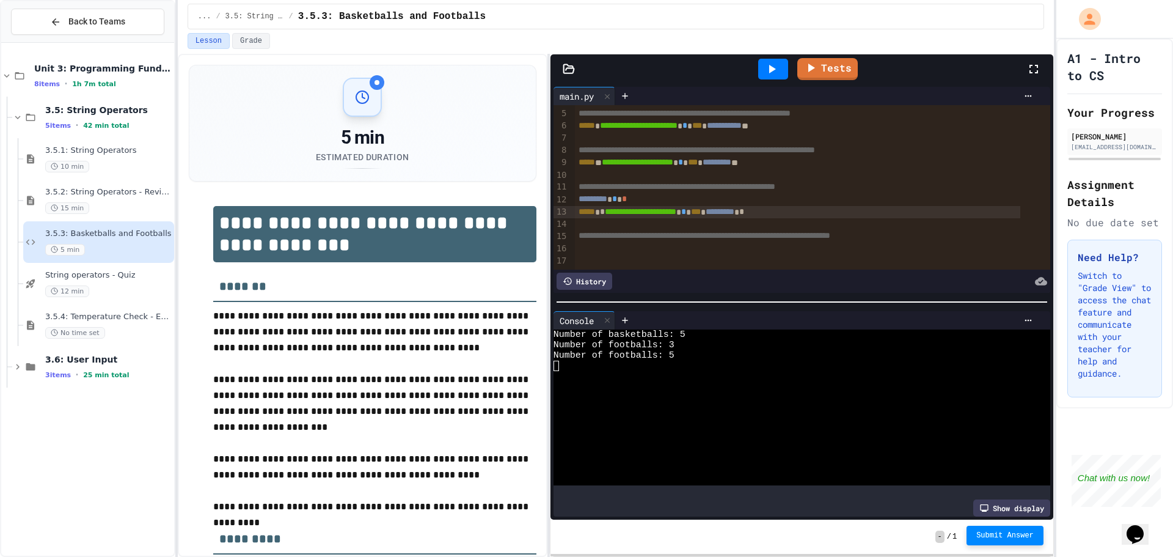
click at [1005, 533] on span "Submit Answer" at bounding box center [1004, 535] width 57 height 10
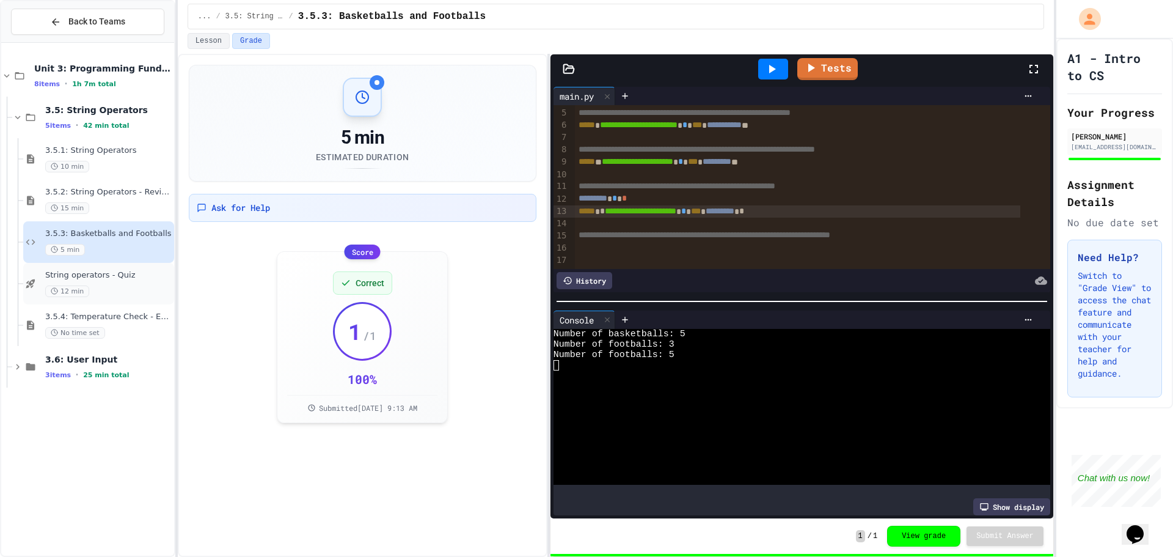
click at [130, 291] on div "12 min" at bounding box center [108, 291] width 126 height 12
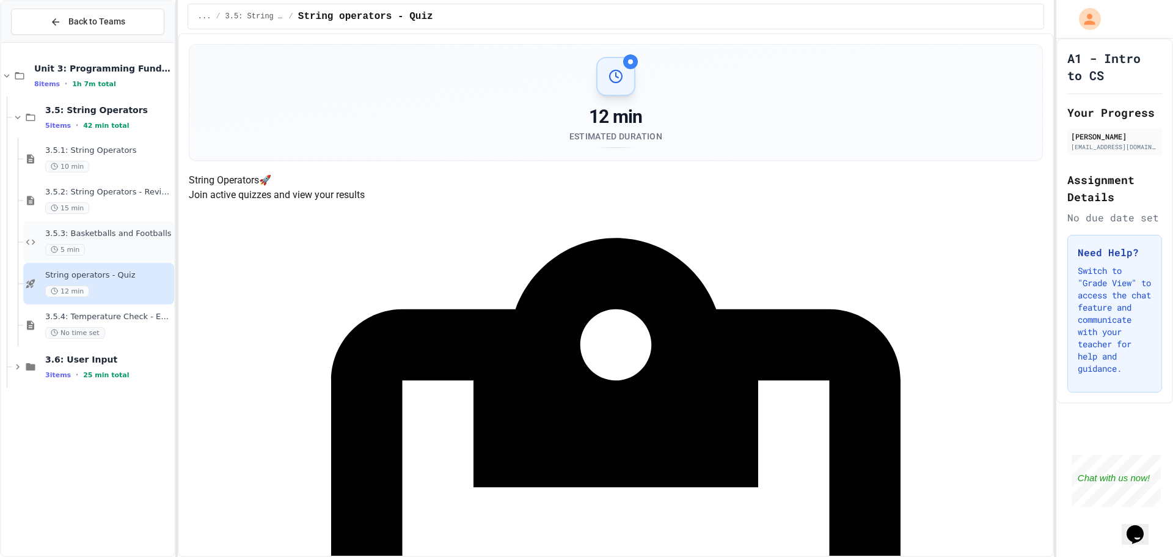
click at [104, 255] on div "5 min" at bounding box center [108, 250] width 126 height 12
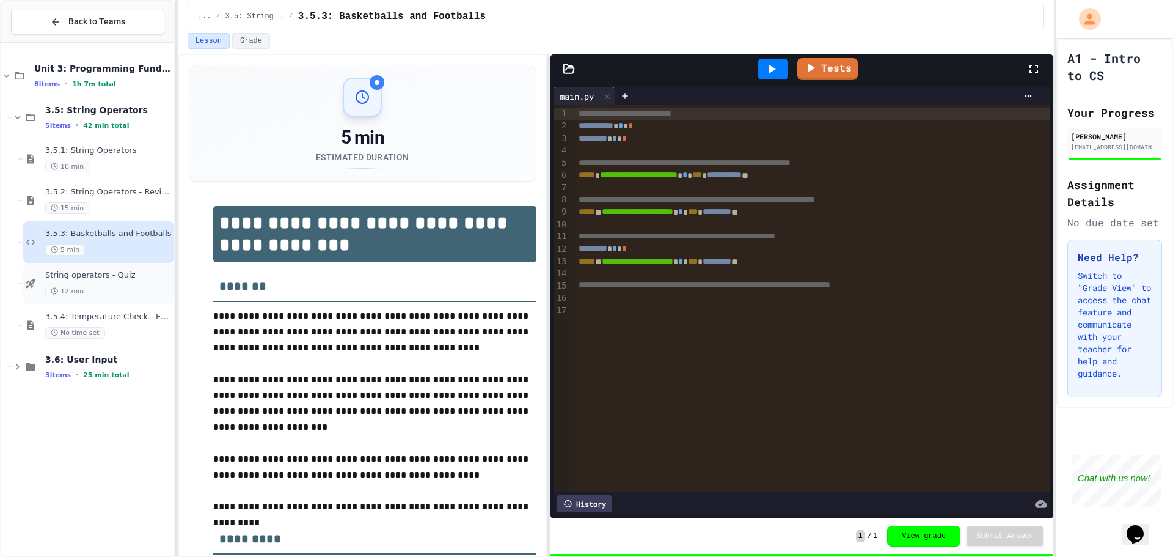
click at [117, 287] on div "12 min" at bounding box center [108, 291] width 126 height 12
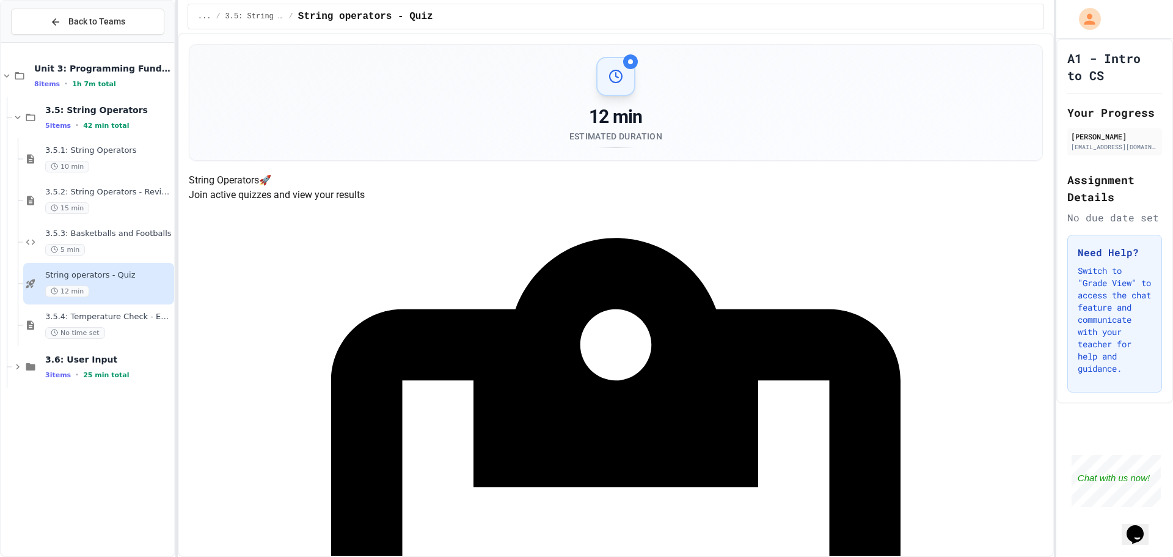
click at [128, 324] on div "3.5.4: Temperature Check - Exit Ticket No time set" at bounding box center [108, 325] width 126 height 27
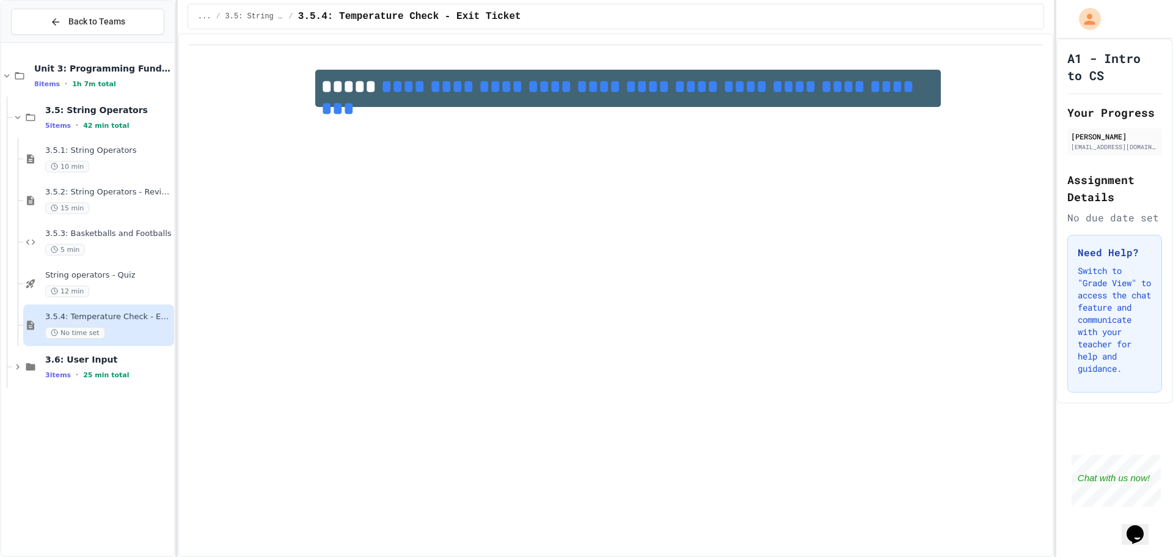
click at [543, 96] on link "**********" at bounding box center [620, 98] width 598 height 40
click at [90, 280] on span "String operators - Quiz" at bounding box center [108, 275] width 126 height 10
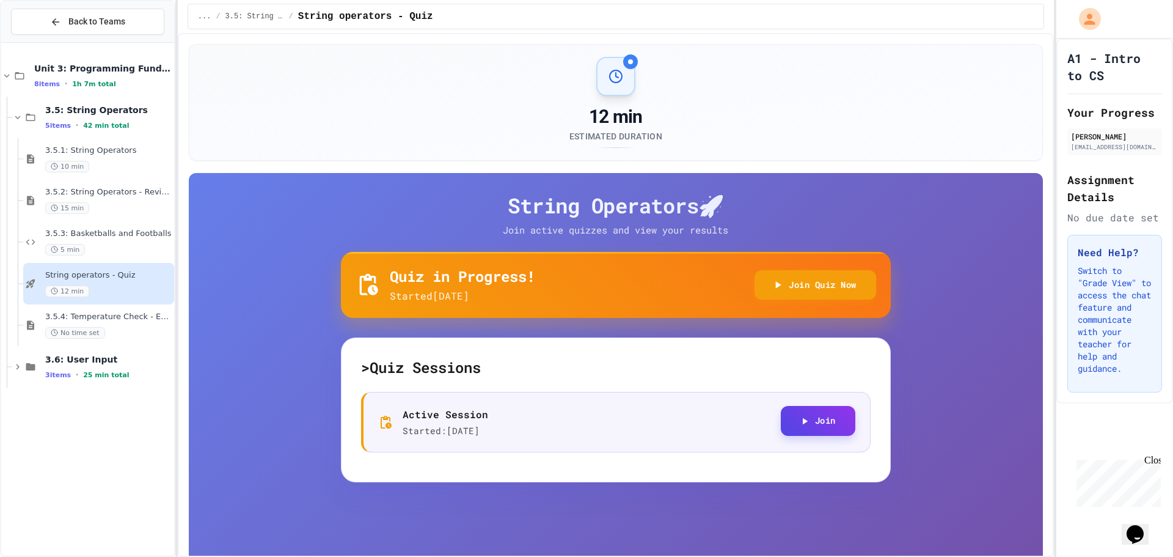
click at [821, 434] on button "Join" at bounding box center [818, 421] width 75 height 30
click at [128, 311] on div "3.5.4: Temperature Check - Exit Ticket No time set" at bounding box center [98, 325] width 151 height 42
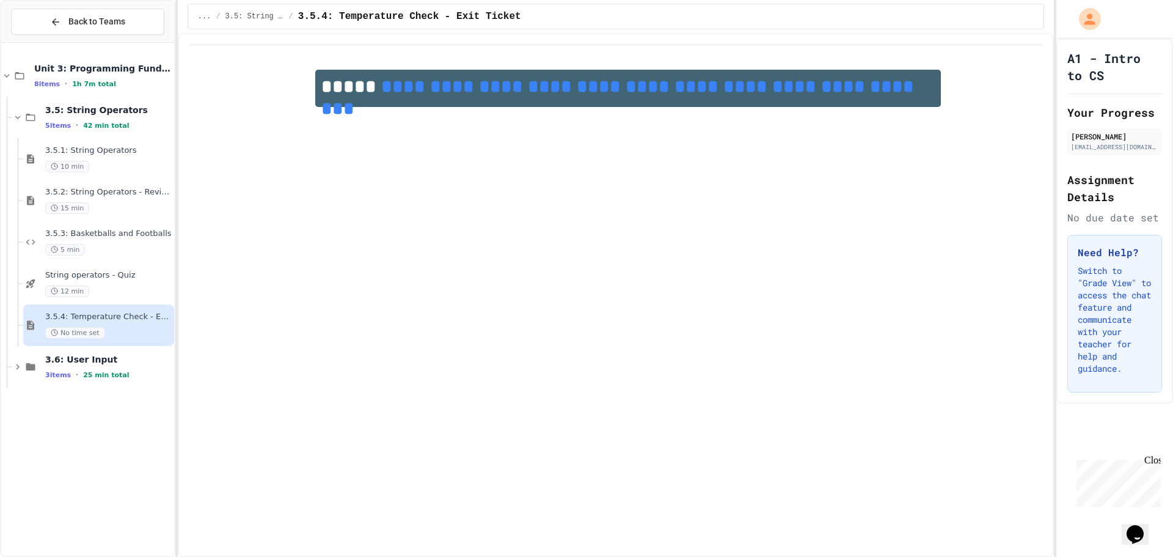
click at [551, 87] on link "**********" at bounding box center [620, 98] width 598 height 40
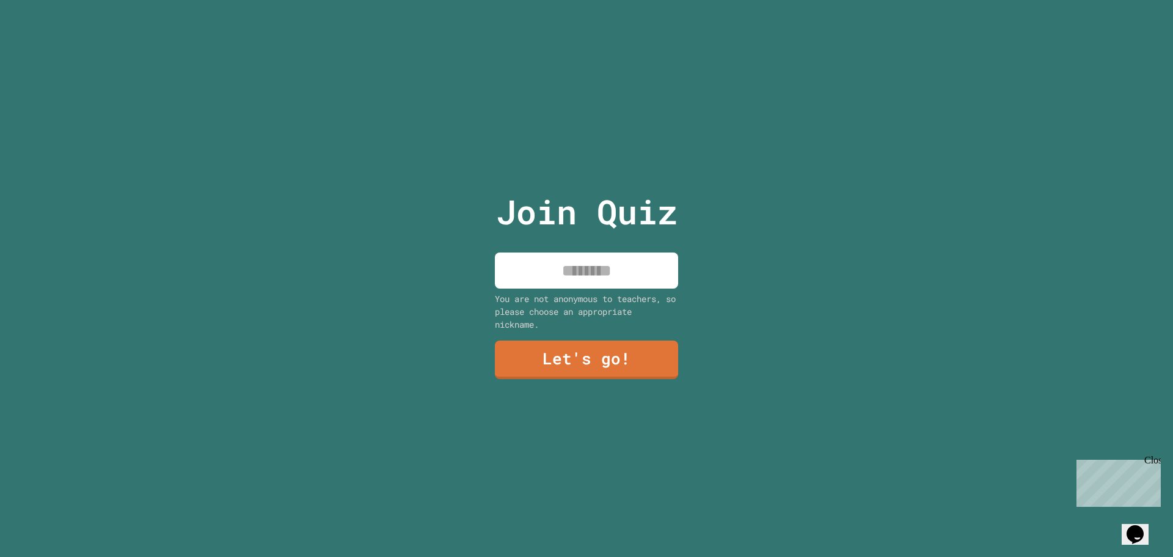
click at [561, 274] on input at bounding box center [586, 270] width 183 height 36
type input "*******"
click at [594, 353] on link "Let's go!" at bounding box center [587, 358] width 186 height 40
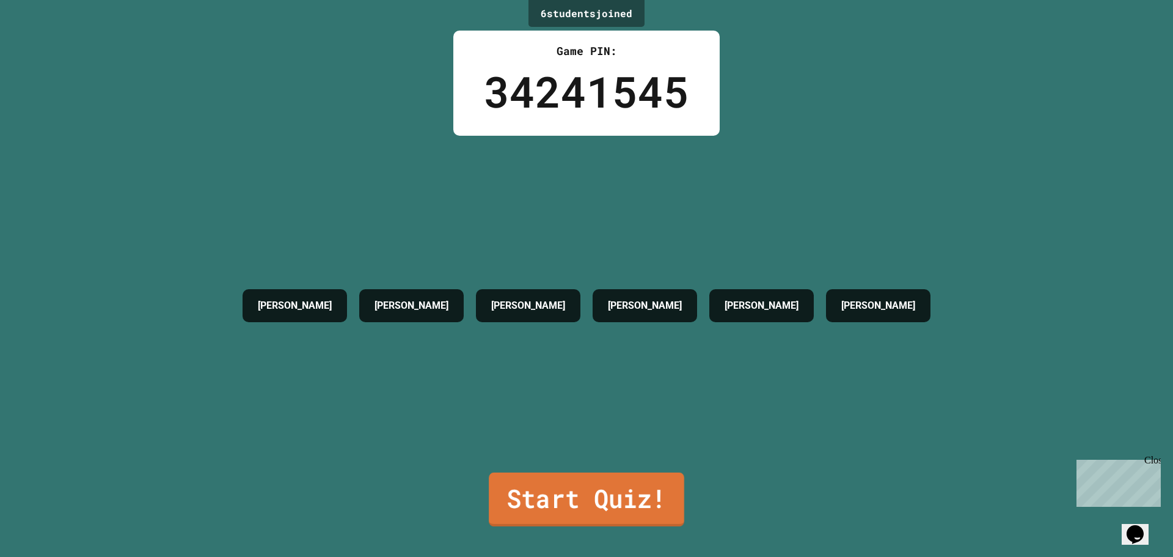
click at [538, 482] on link "Start Quiz!" at bounding box center [587, 499] width 196 height 54
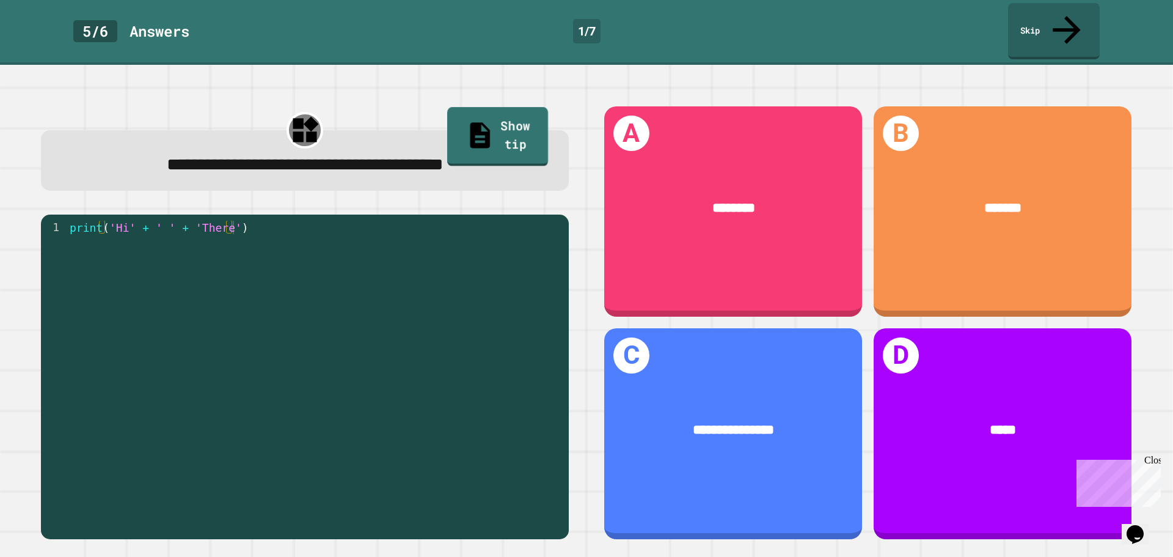
click at [455, 109] on link "Show tip" at bounding box center [497, 136] width 101 height 59
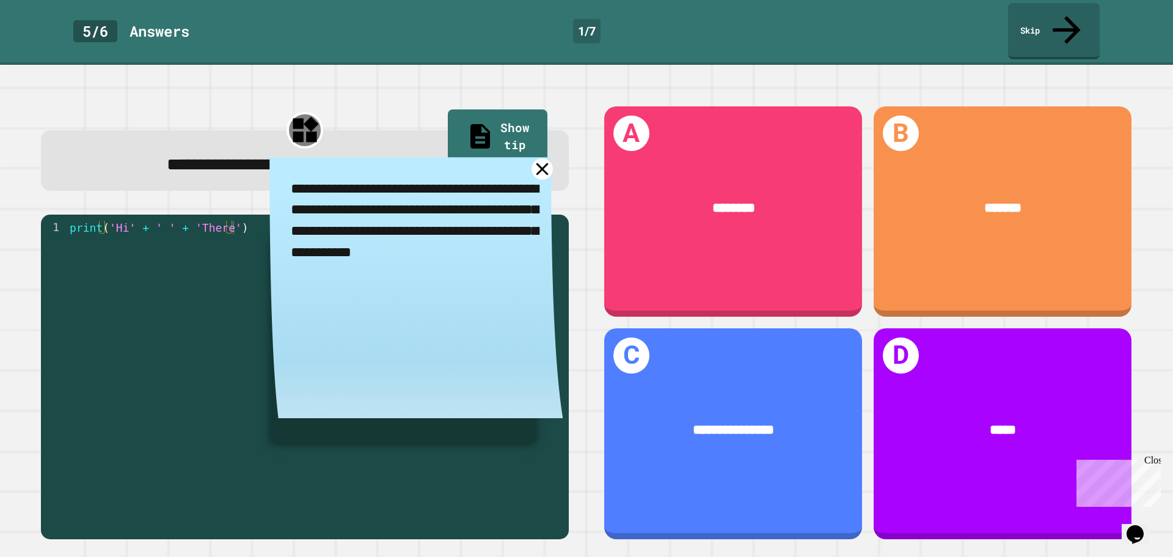
click at [532, 158] on icon at bounding box center [542, 168] width 21 height 21
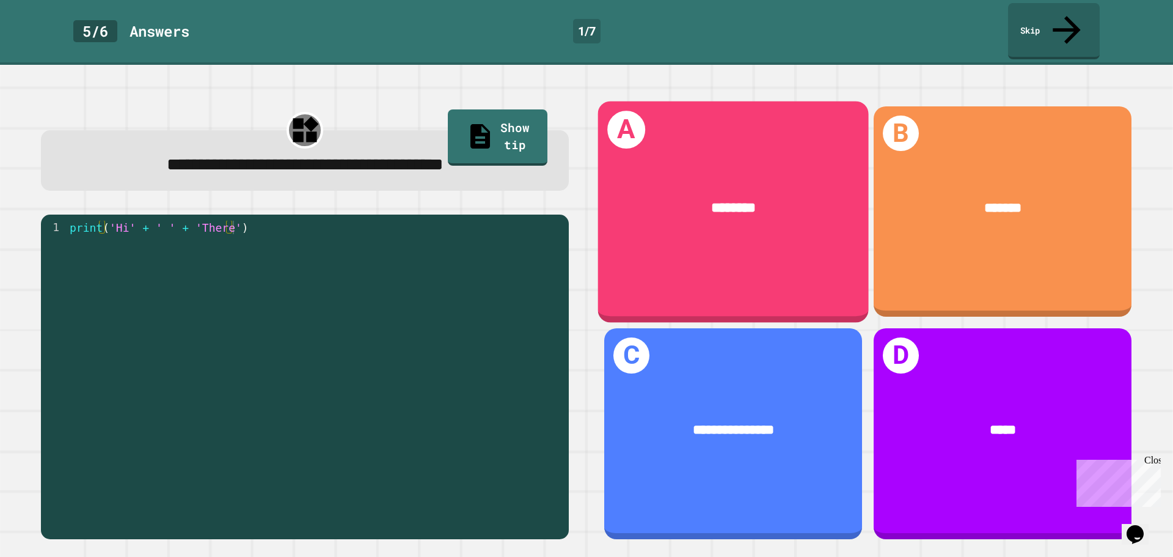
click at [803, 199] on div "********" at bounding box center [733, 208] width 271 height 78
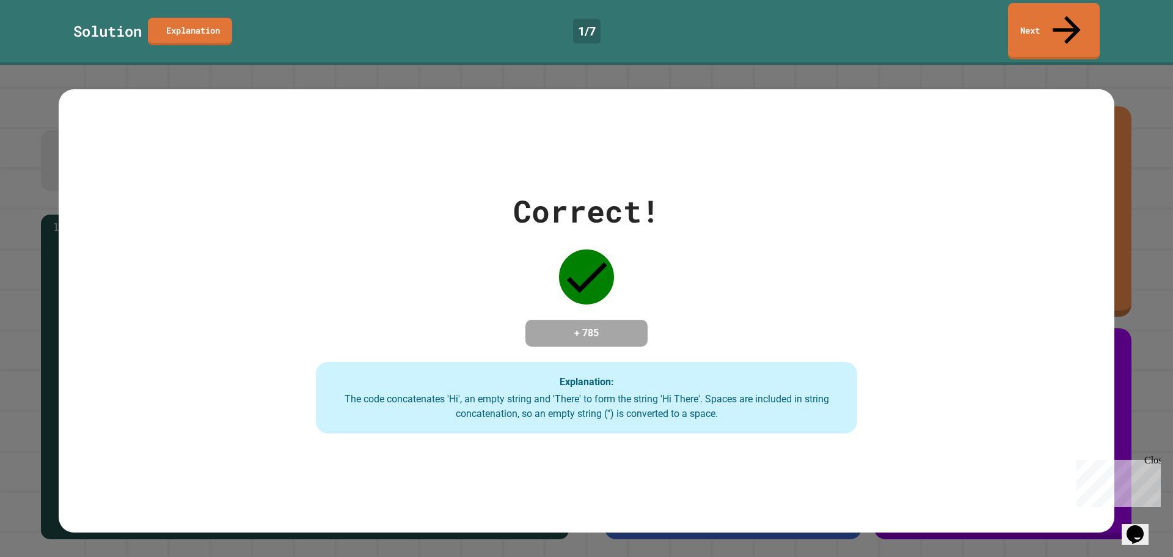
click at [737, 309] on div "Correct! + 785 Explanation: The code concatenates 'Hi', an empty string and 'Th…" at bounding box center [587, 311] width 774 height 246
click at [1054, 12] on link "Next" at bounding box center [1054, 30] width 92 height 59
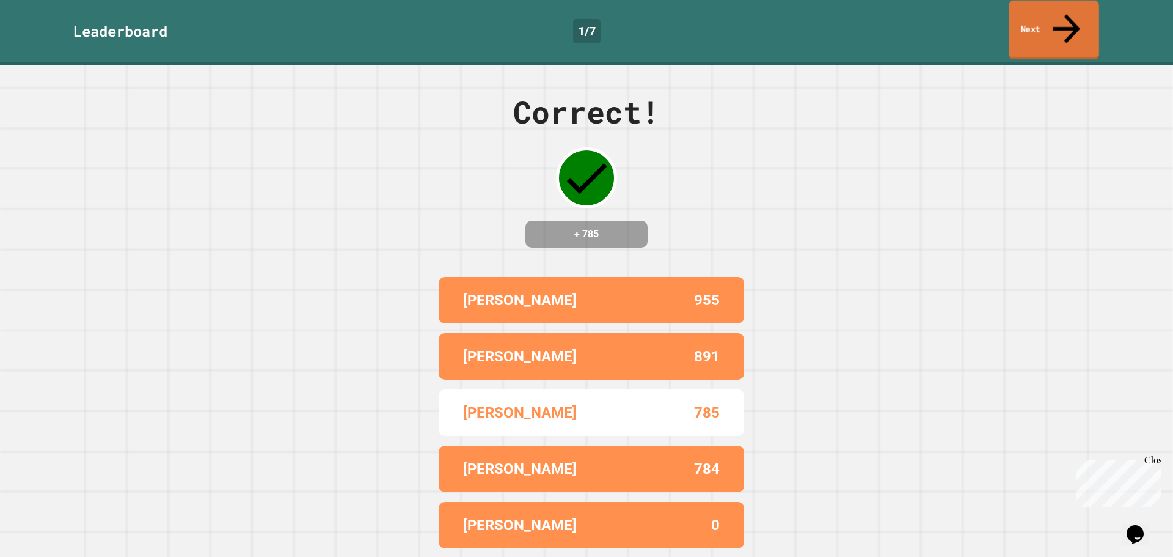
click at [1027, 17] on link "Next" at bounding box center [1054, 30] width 90 height 59
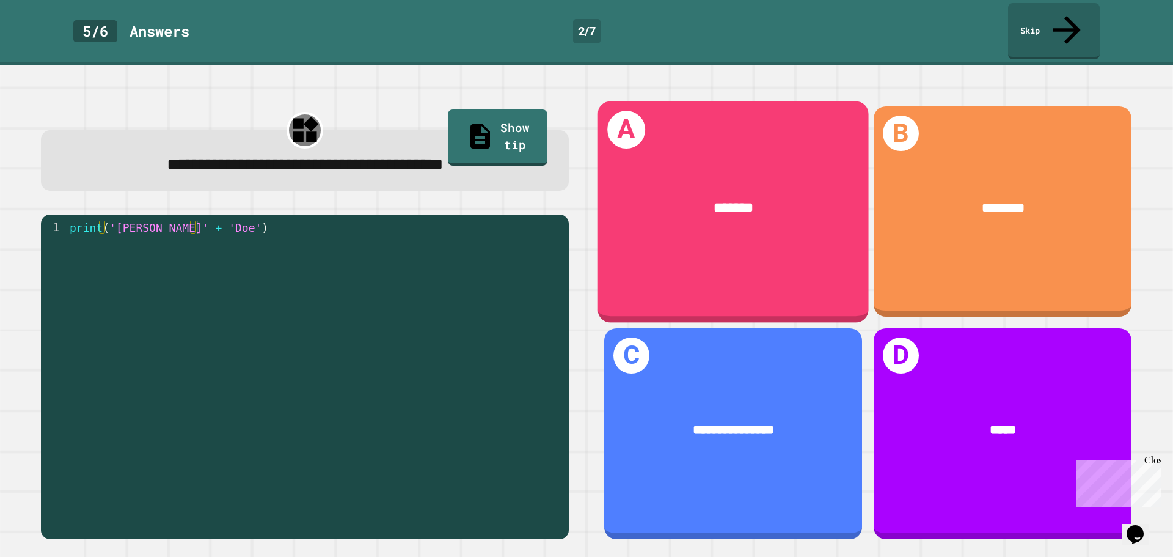
click at [637, 255] on div "A *******" at bounding box center [733, 211] width 271 height 221
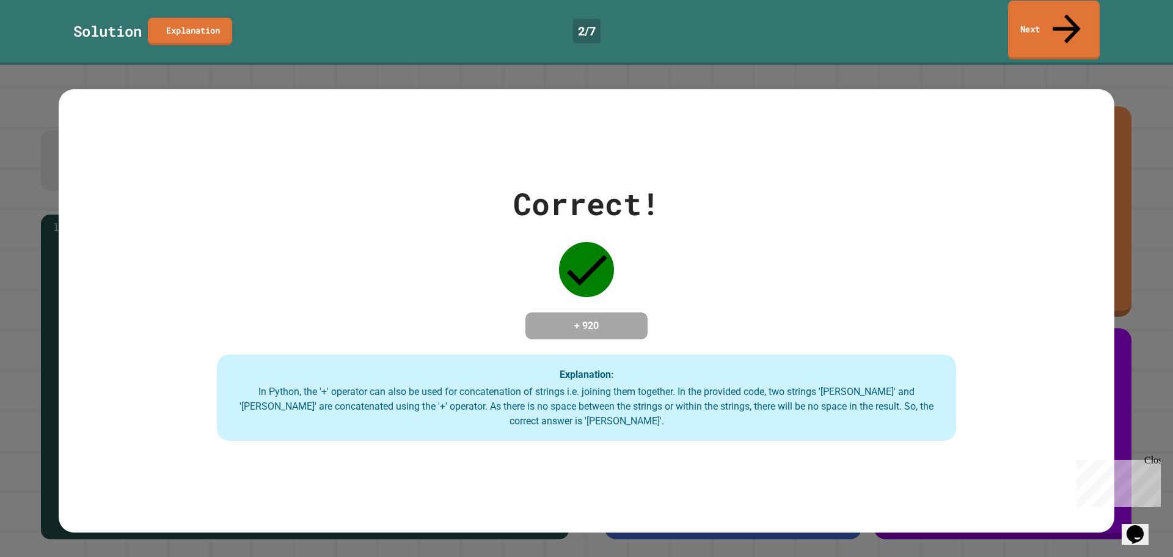
click at [1049, 22] on link "Next" at bounding box center [1054, 30] width 92 height 59
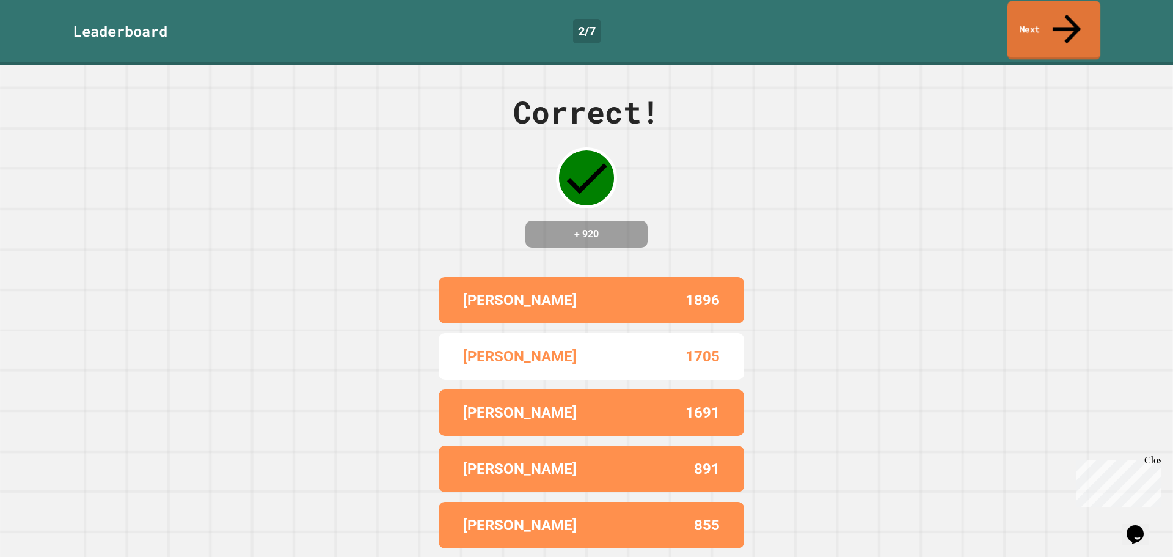
click at [1026, 12] on link "Next" at bounding box center [1054, 30] width 93 height 59
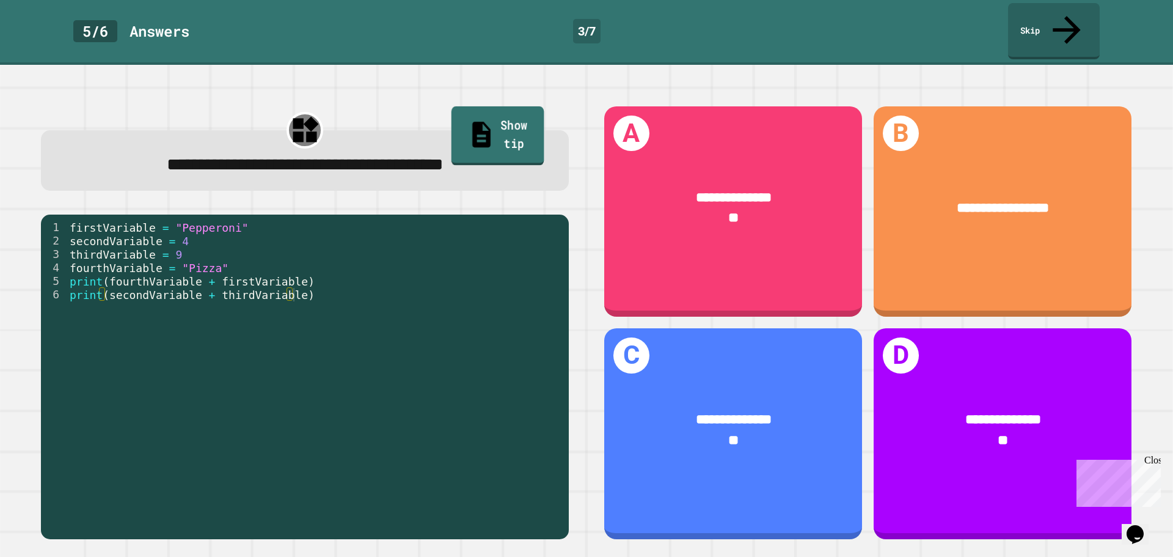
click at [468, 119] on icon at bounding box center [481, 134] width 27 height 31
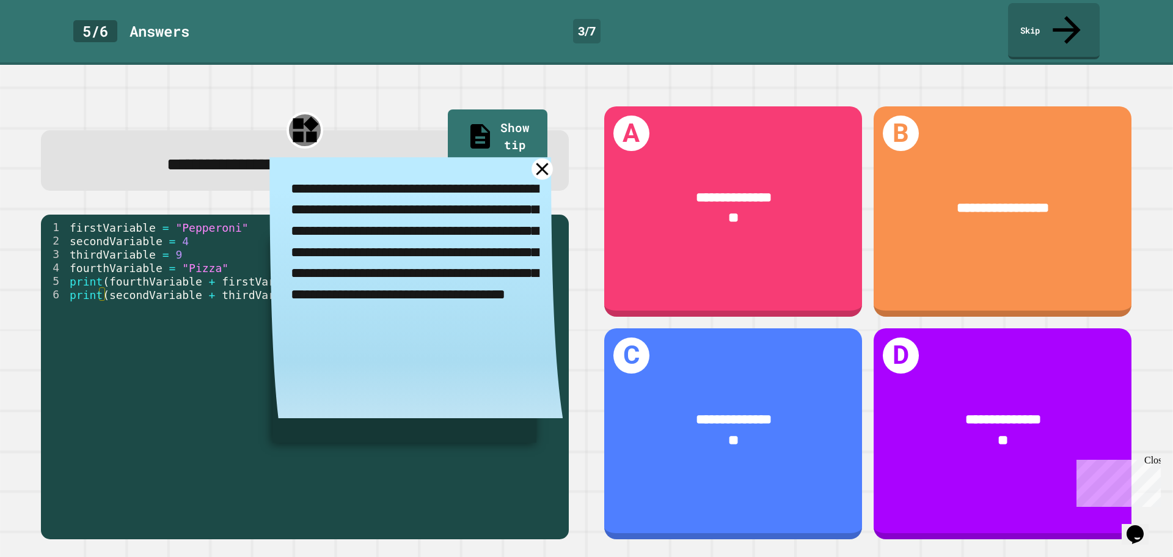
click at [532, 158] on icon at bounding box center [542, 168] width 21 height 21
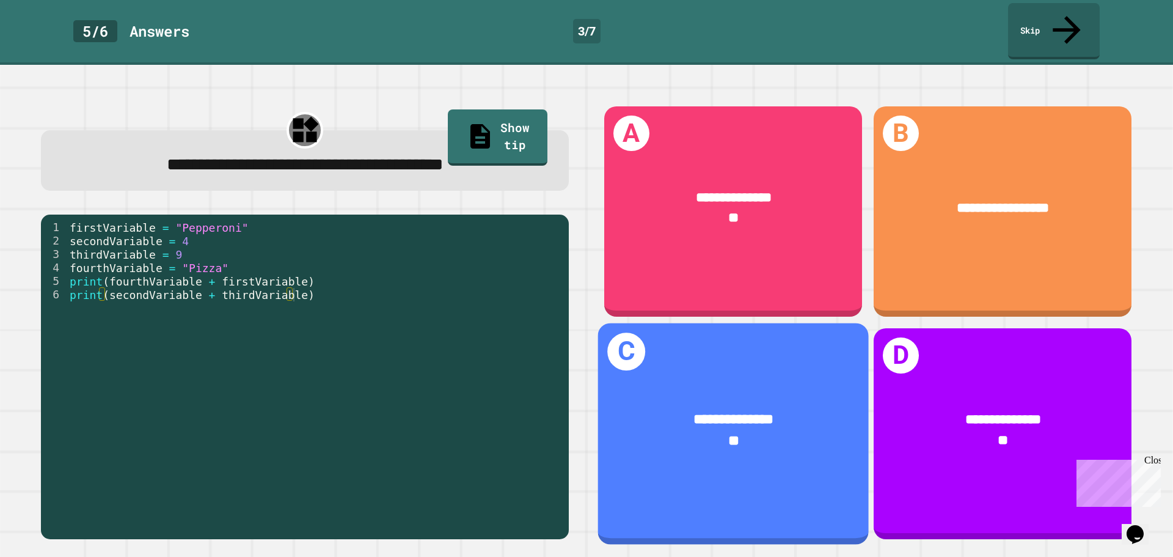
click at [671, 438] on div "**********" at bounding box center [733, 431] width 271 height 100
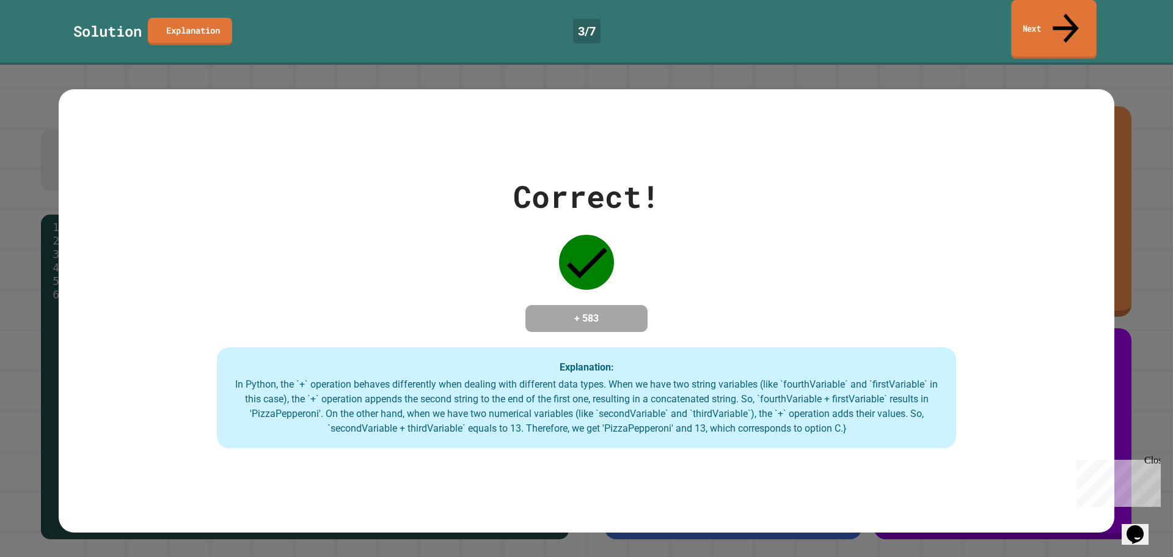
click at [1029, 26] on link "Next" at bounding box center [1053, 29] width 85 height 59
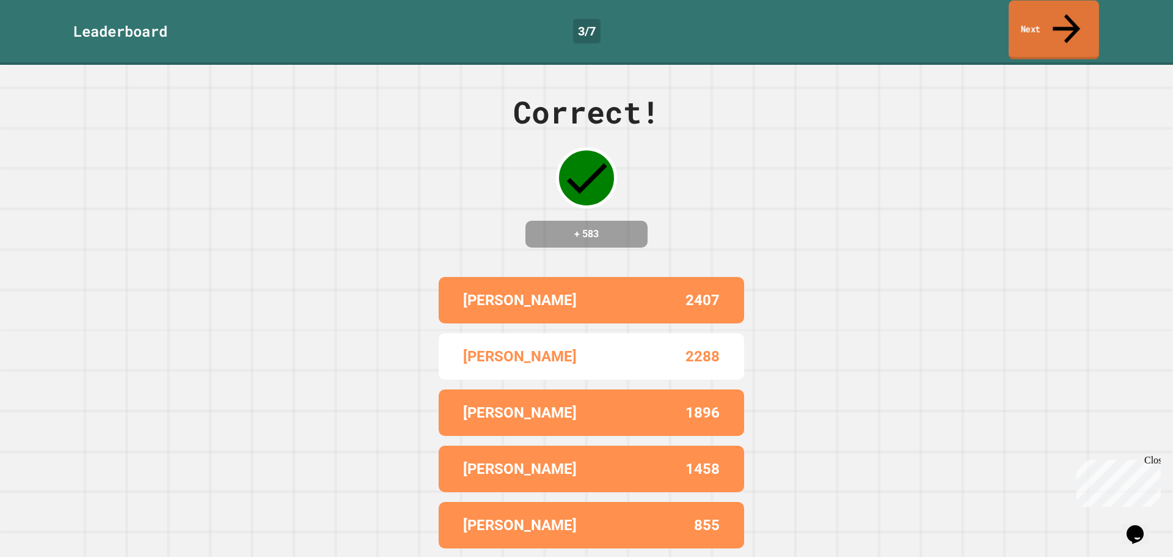
click at [1031, 24] on link "Next" at bounding box center [1054, 30] width 90 height 59
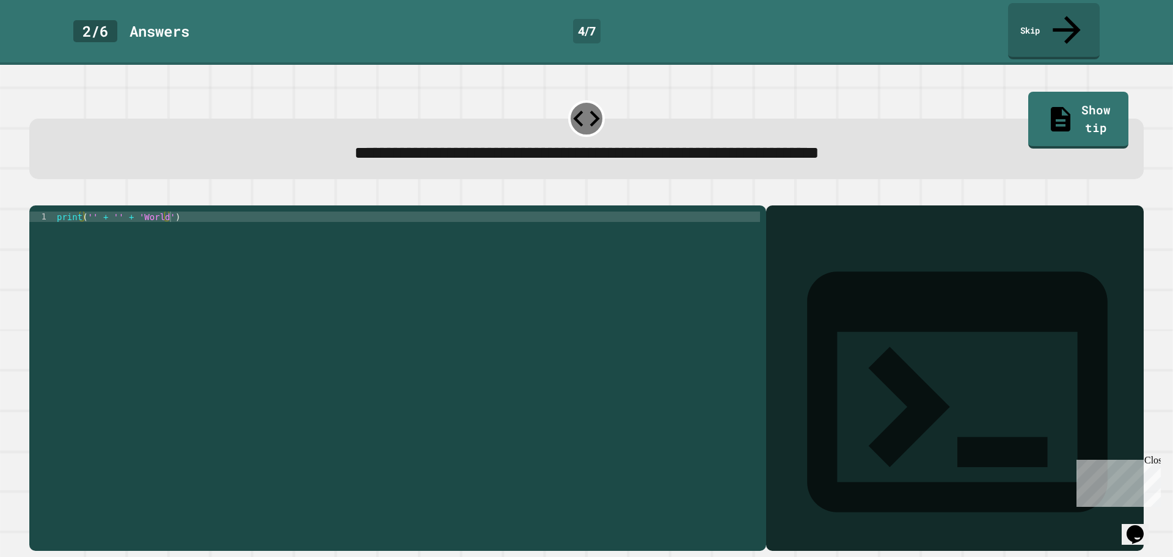
click at [87, 211] on div "print ( '' + '' + 'World' )" at bounding box center [407, 377] width 706 height 332
click at [88, 211] on div "print ( '' + '' + 'World' )" at bounding box center [407, 377] width 706 height 332
click at [35, 196] on button "button" at bounding box center [35, 196] width 0 height 0
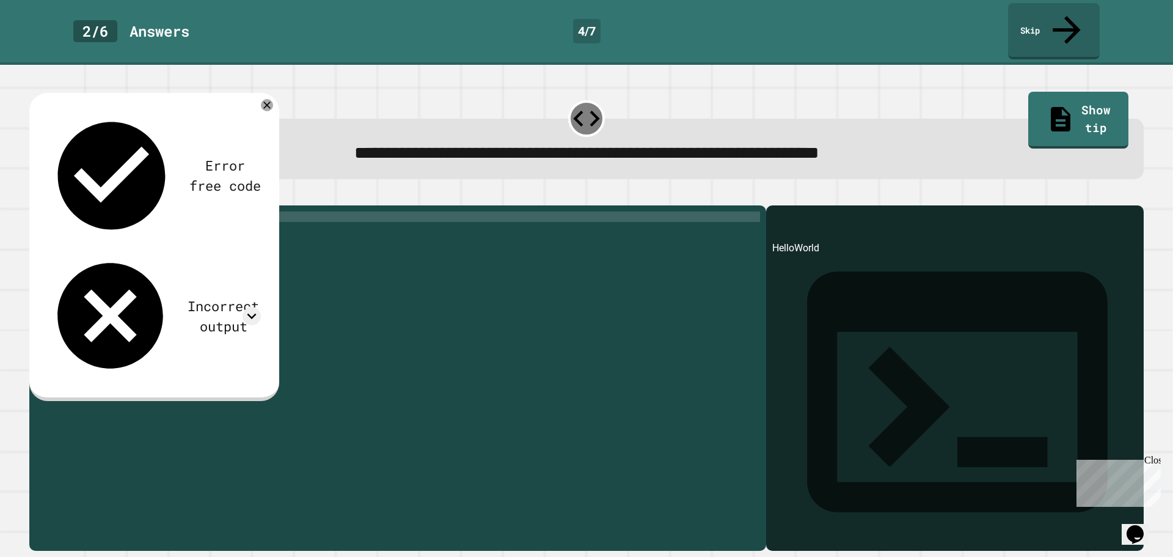
click at [136, 211] on div "print ( 'Hello' + '' + 'World' )" at bounding box center [407, 377] width 706 height 332
type textarea "**********"
click at [47, 199] on icon "button" at bounding box center [43, 203] width 7 height 9
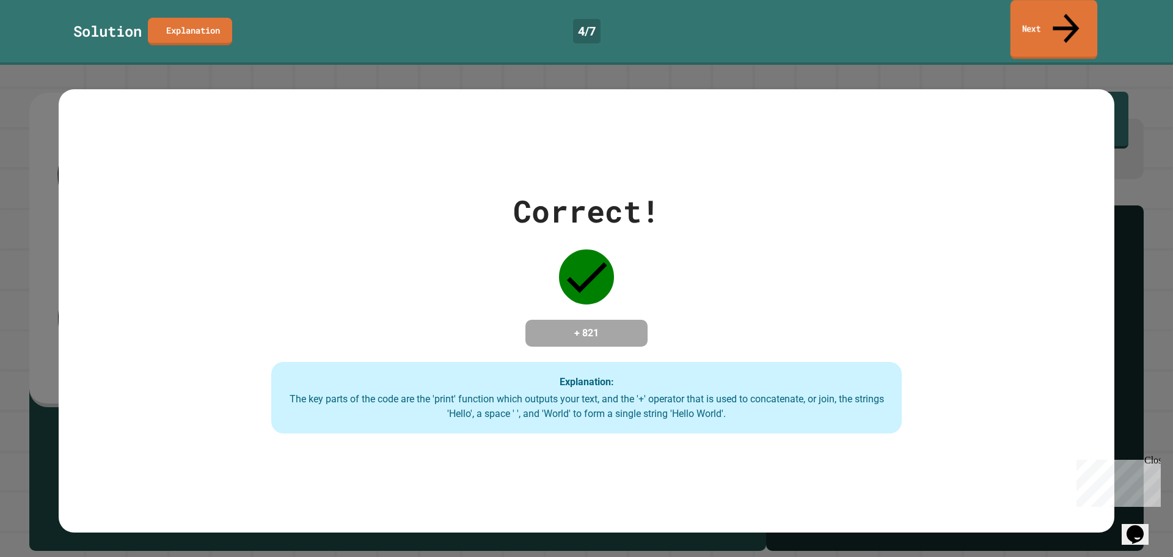
click at [1035, 17] on link "Next" at bounding box center [1054, 29] width 87 height 59
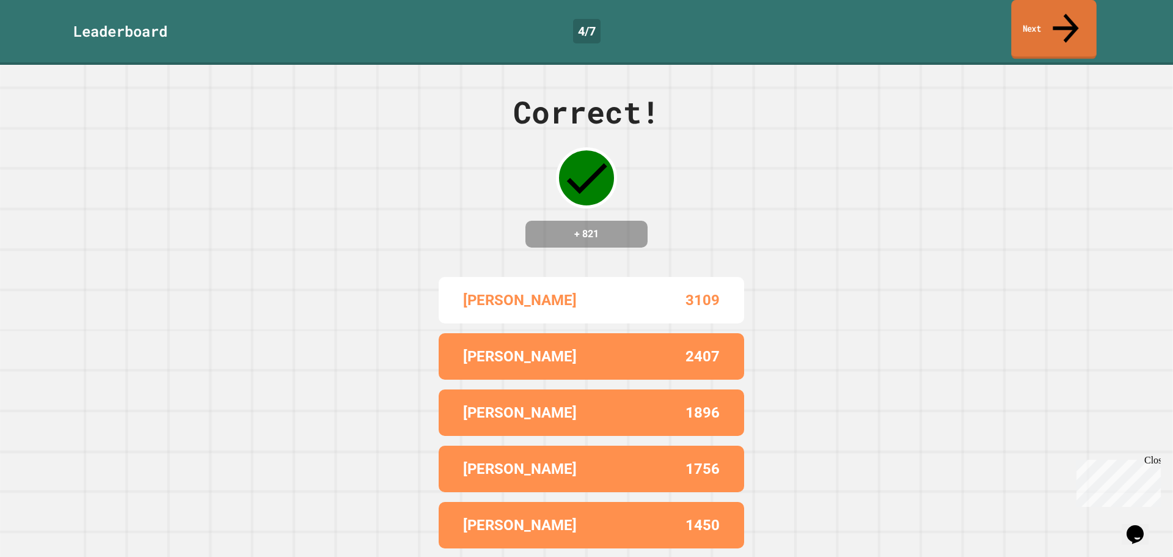
click at [1031, 27] on link "Next" at bounding box center [1053, 29] width 85 height 59
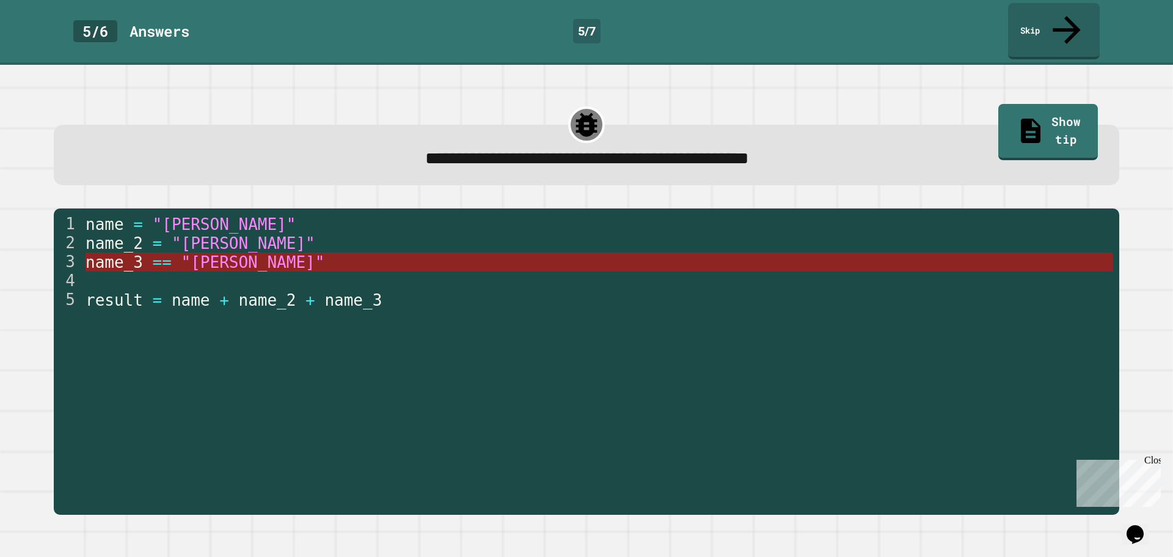
click at [127, 253] on span "name_3" at bounding box center [114, 262] width 57 height 18
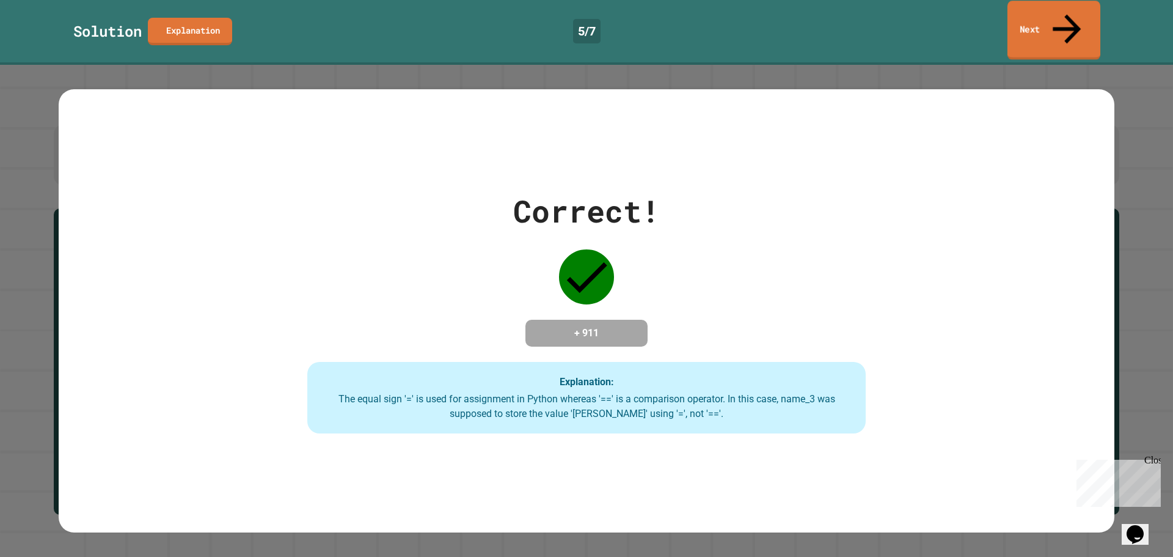
click at [1070, 24] on link "Next" at bounding box center [1054, 30] width 93 height 59
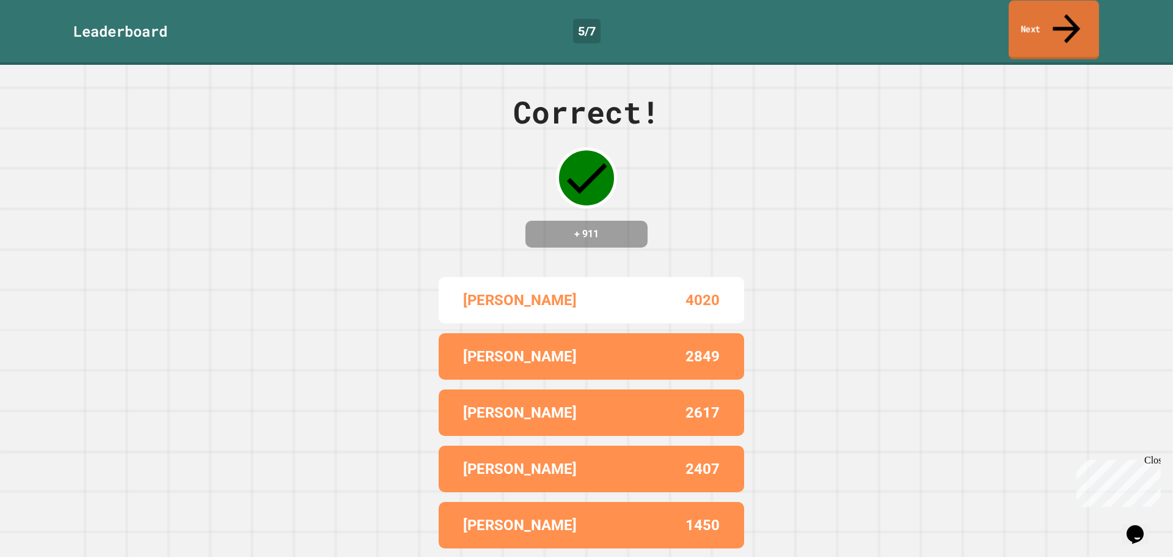
click at [1047, 18] on link "Next" at bounding box center [1054, 30] width 90 height 59
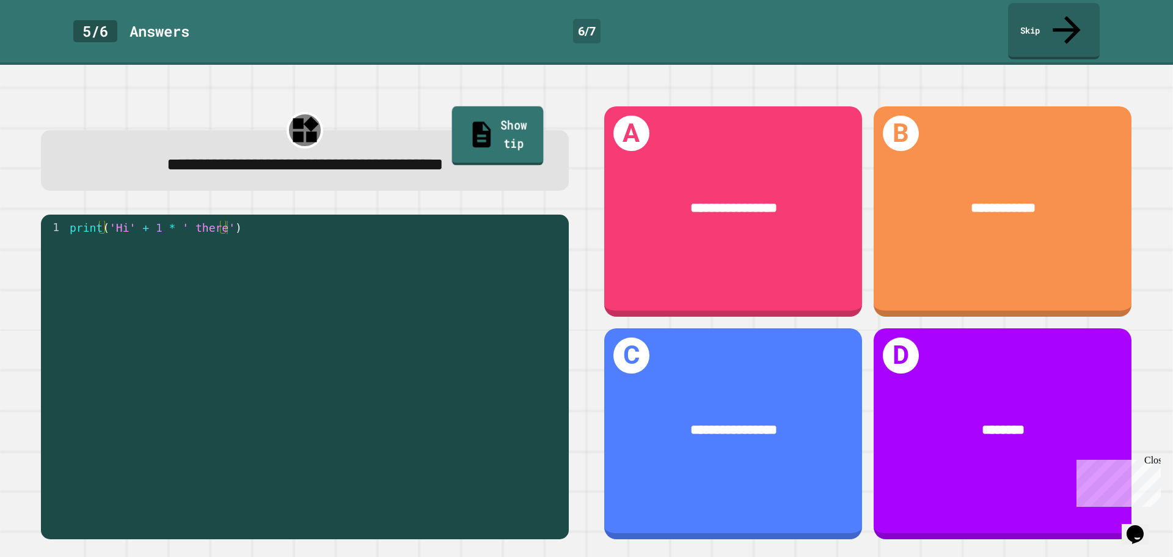
click at [500, 106] on link "Show tip" at bounding box center [498, 135] width 92 height 59
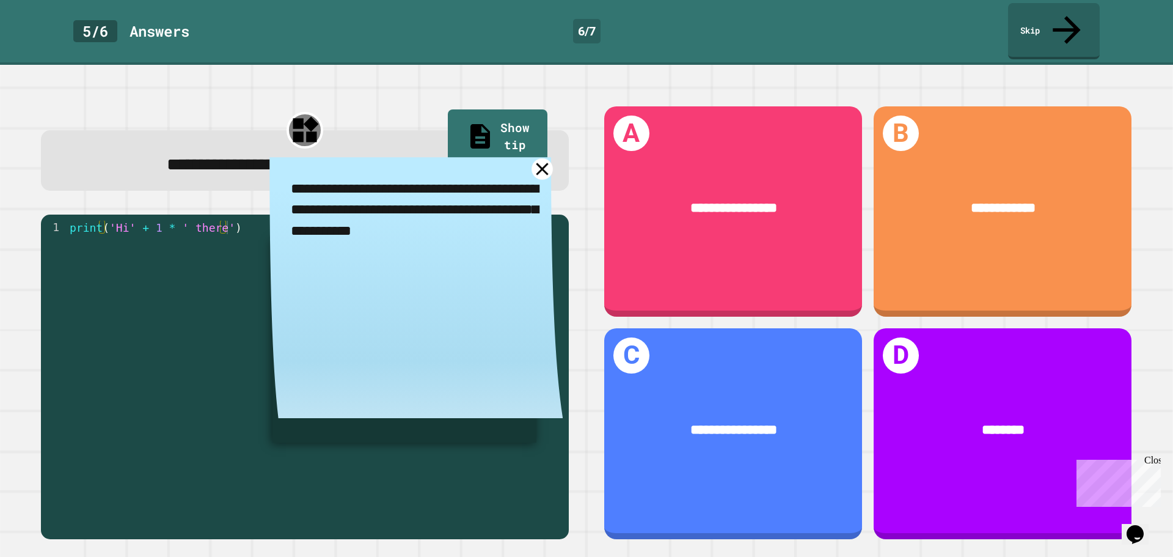
click at [532, 158] on icon at bounding box center [542, 168] width 21 height 21
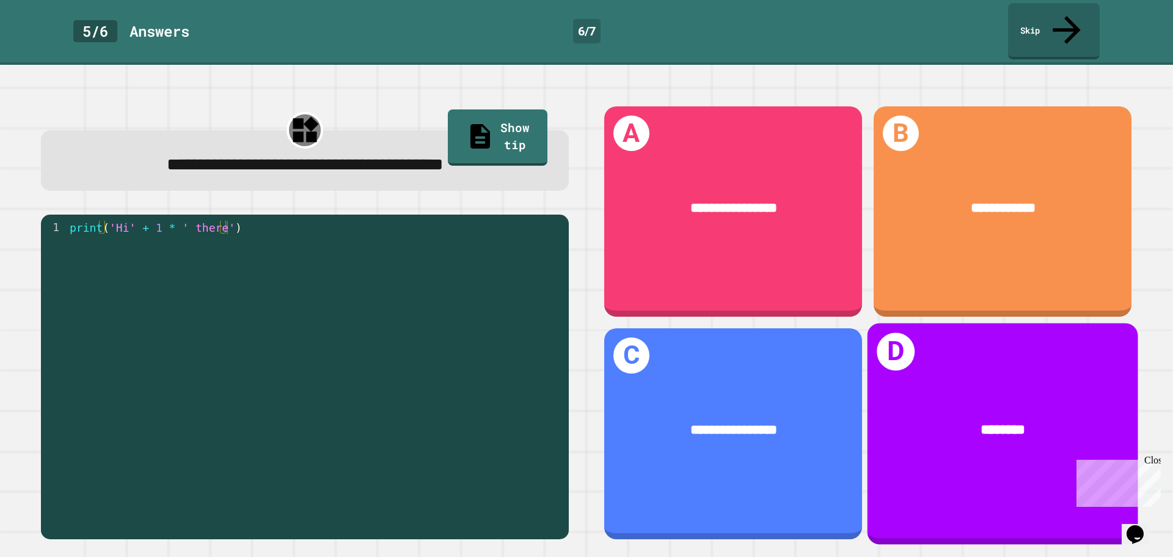
click at [868, 391] on div "********" at bounding box center [1003, 430] width 271 height 78
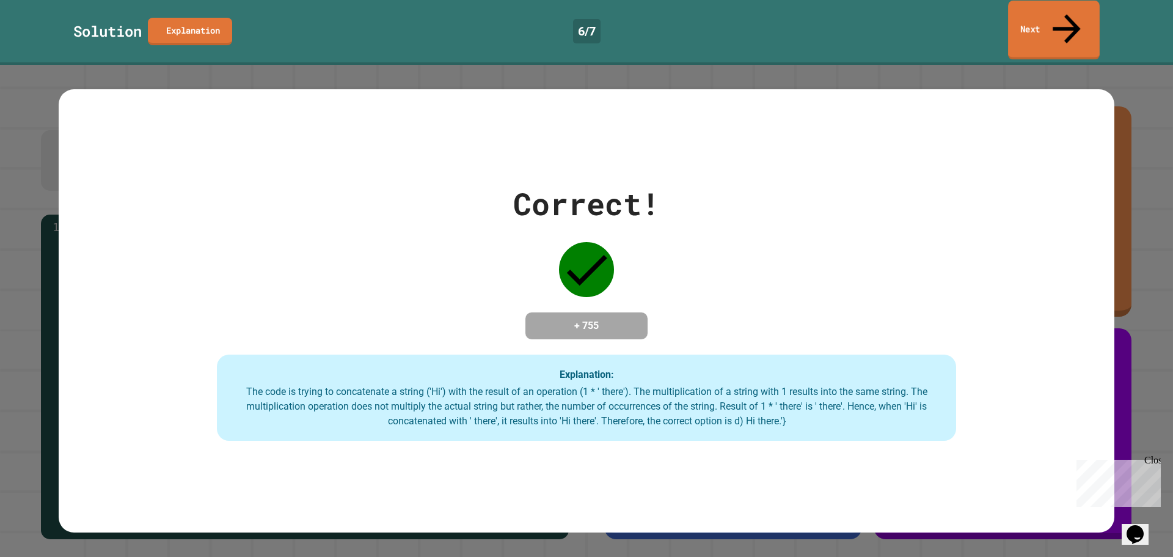
click at [1028, 21] on link "Next" at bounding box center [1054, 30] width 92 height 59
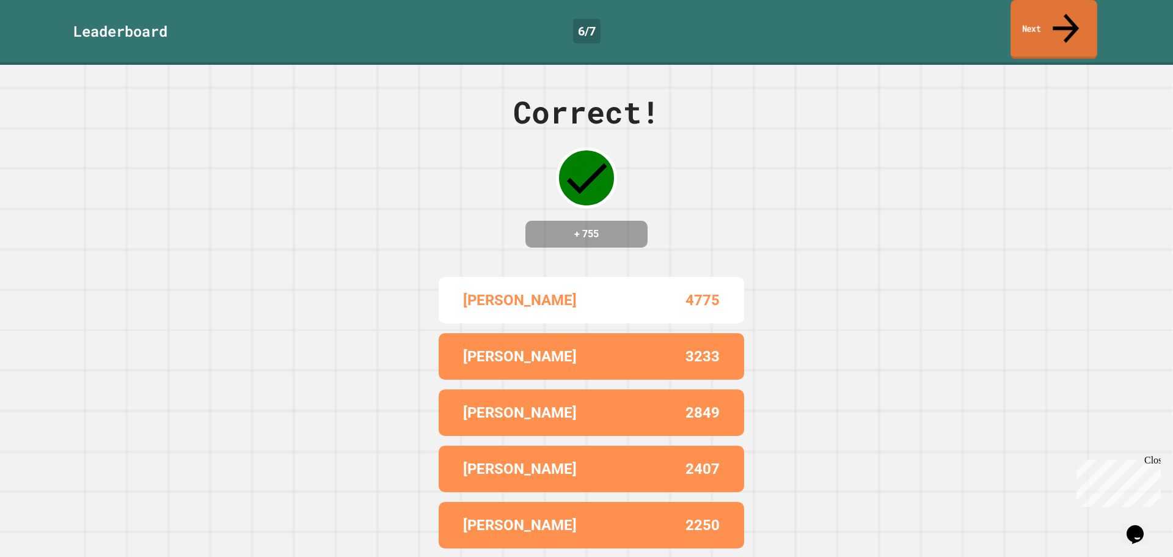
click at [1091, 16] on link "Next" at bounding box center [1054, 29] width 87 height 59
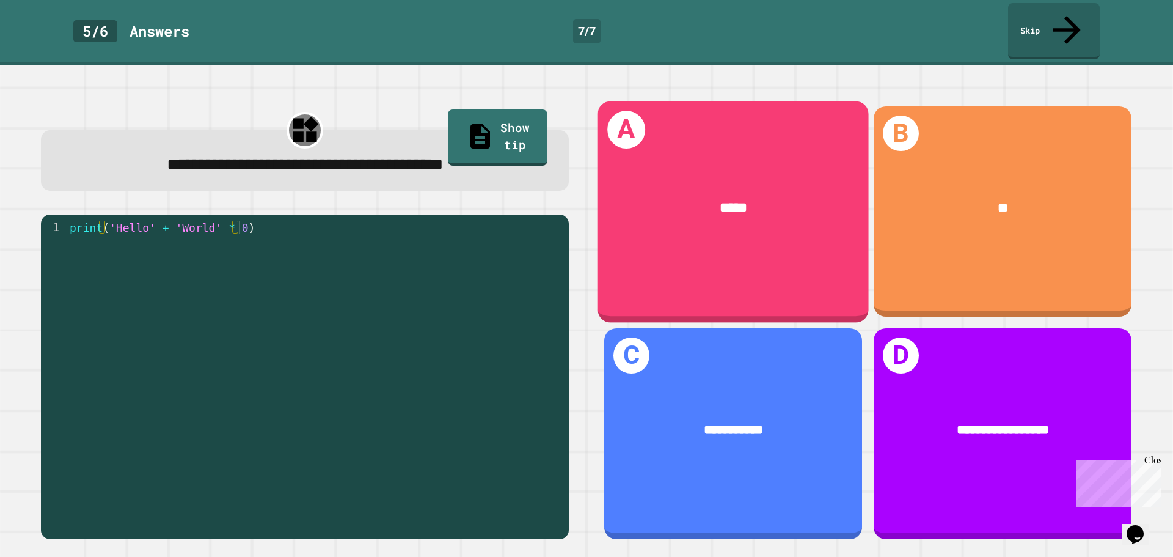
click at [725, 251] on div "A *****" at bounding box center [733, 211] width 271 height 221
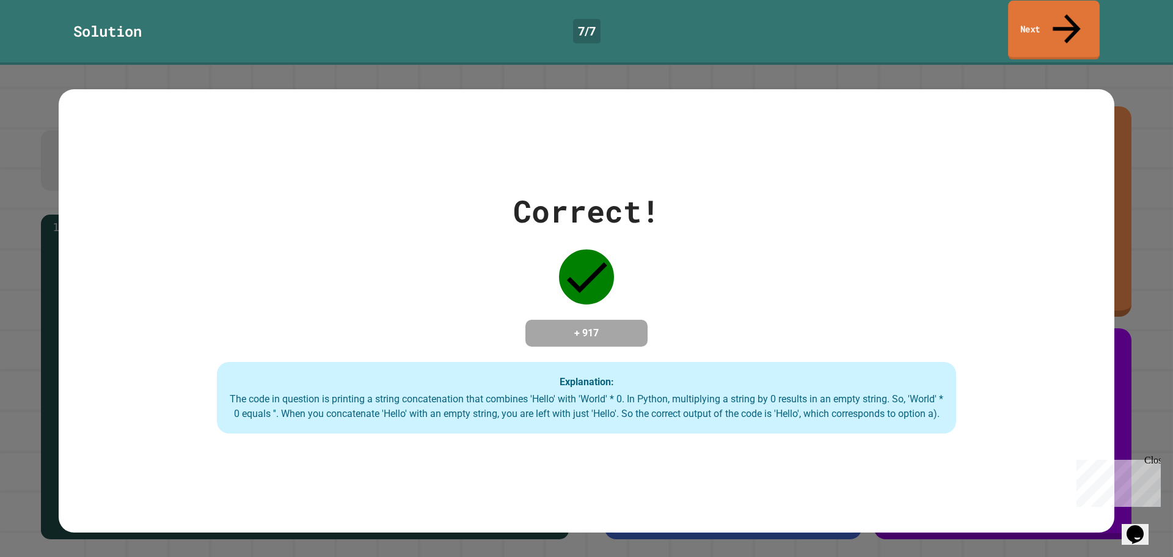
click at [1044, 16] on link "Next" at bounding box center [1054, 30] width 92 height 59
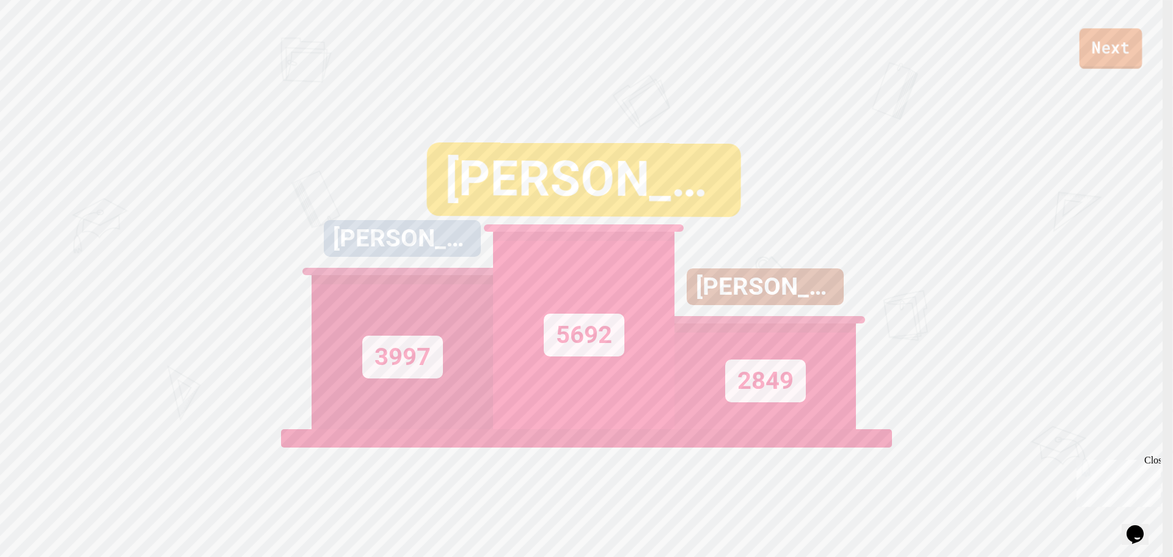
click at [1113, 53] on link "Next" at bounding box center [1111, 48] width 63 height 40
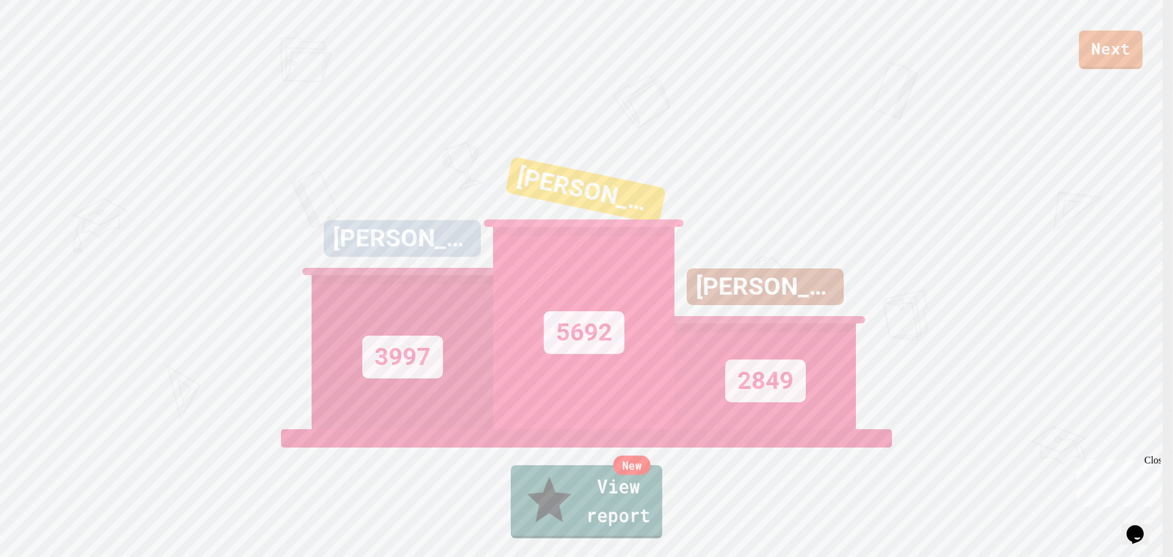
click at [595, 514] on link "New View report" at bounding box center [587, 501] width 152 height 73
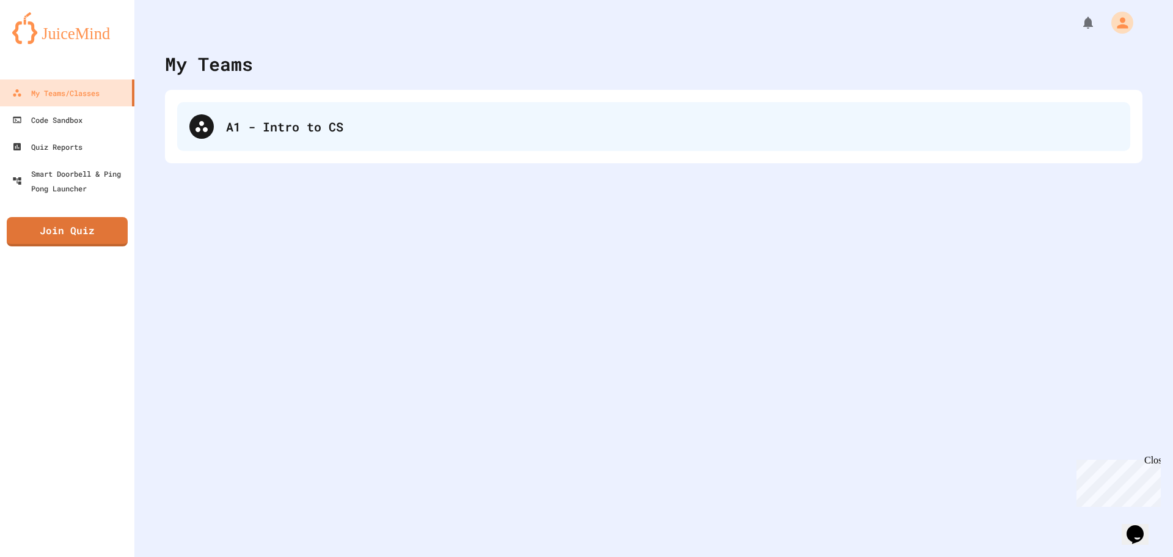
click at [243, 148] on div "A1 - Intro to CS" at bounding box center [653, 126] width 953 height 49
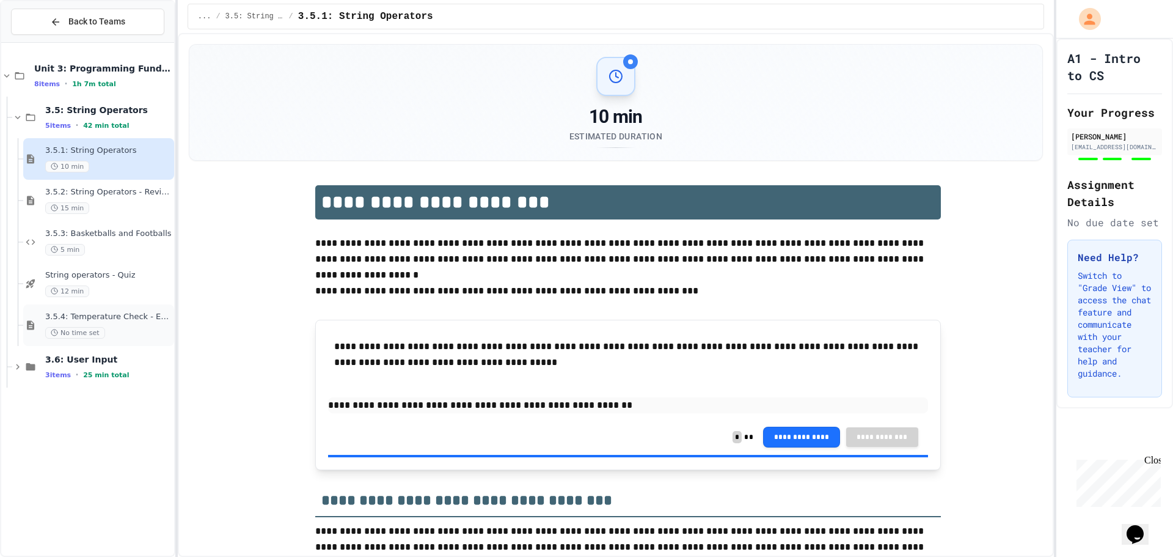
click at [95, 317] on span "3.5.4: Temperature Check - Exit Ticket" at bounding box center [108, 317] width 126 height 10
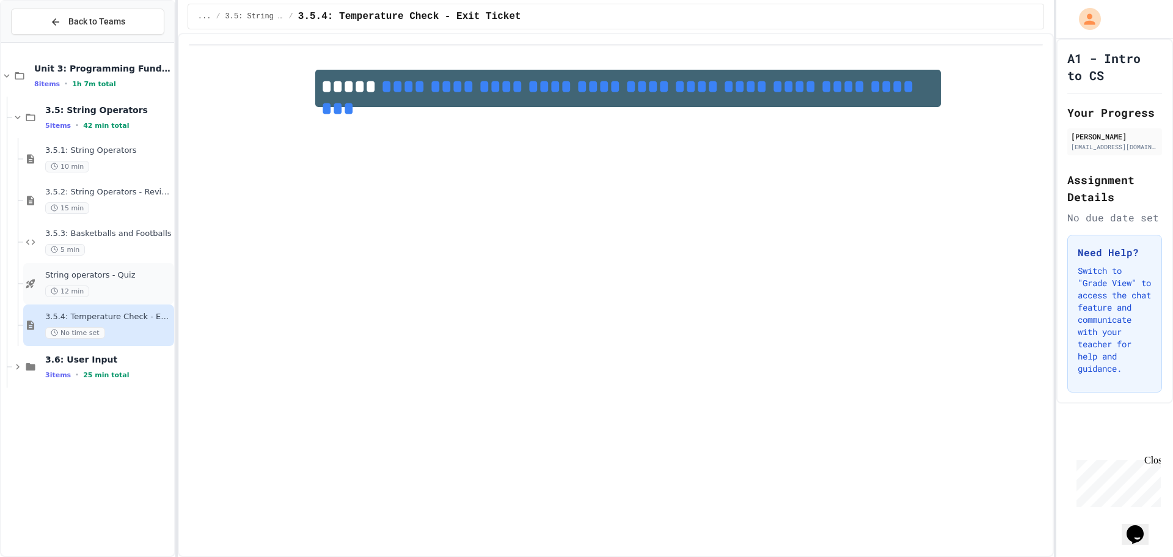
click at [123, 280] on div "String operators - Quiz 12 min" at bounding box center [108, 283] width 126 height 27
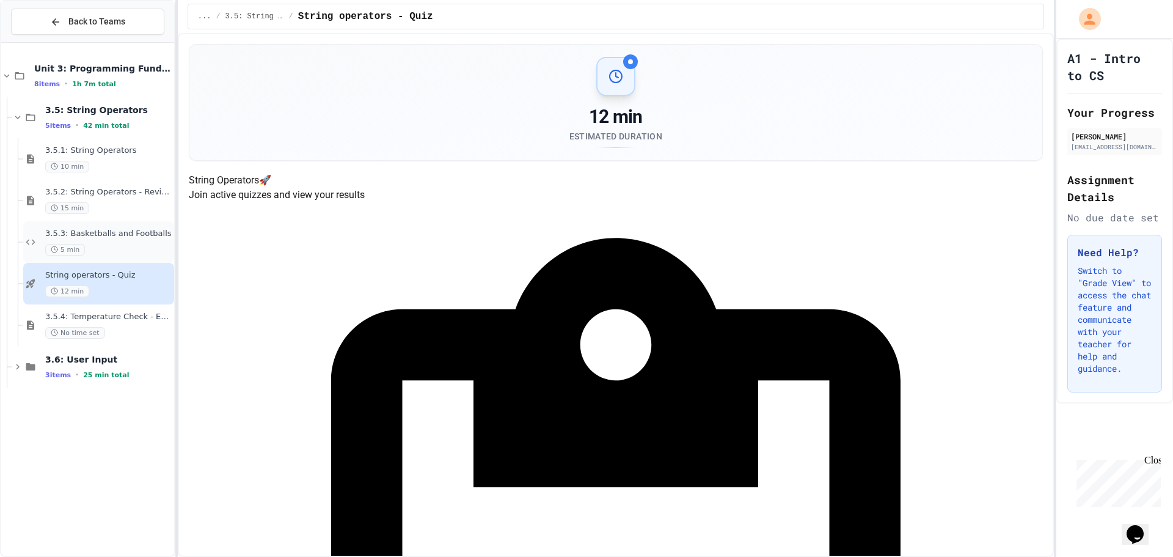
click at [121, 244] on div "5 min" at bounding box center [108, 250] width 126 height 12
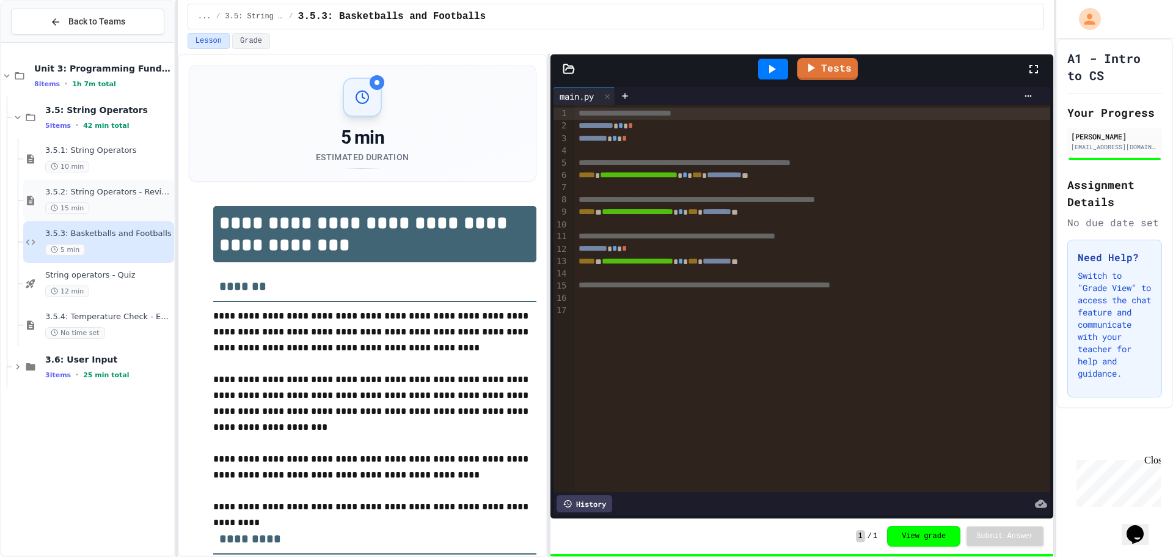
click at [120, 205] on div "15 min" at bounding box center [108, 208] width 126 height 12
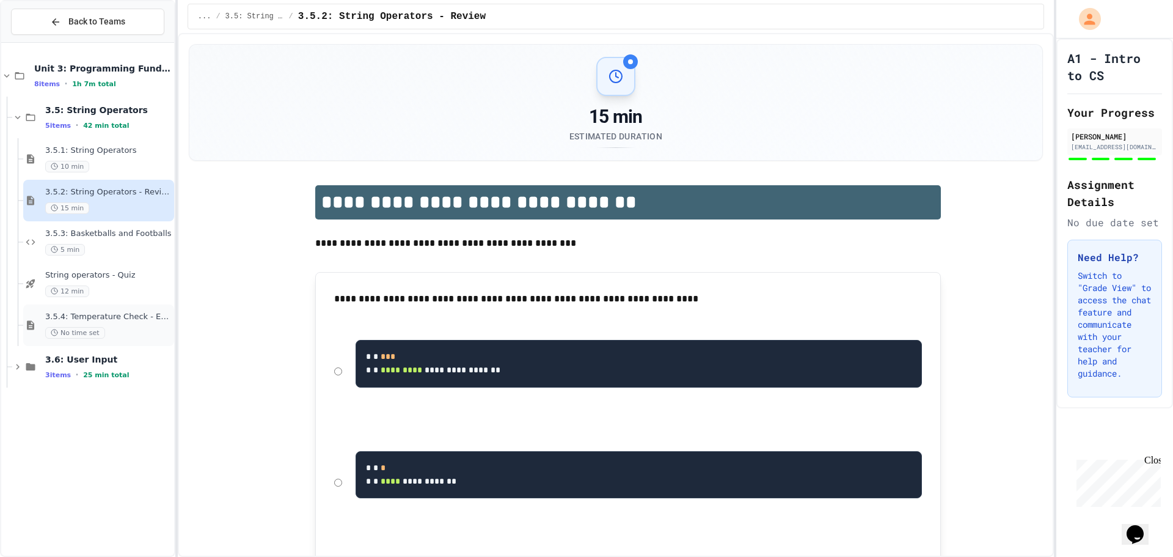
click at [129, 329] on div "No time set" at bounding box center [108, 333] width 126 height 12
